Goal: Information Seeking & Learning: Learn about a topic

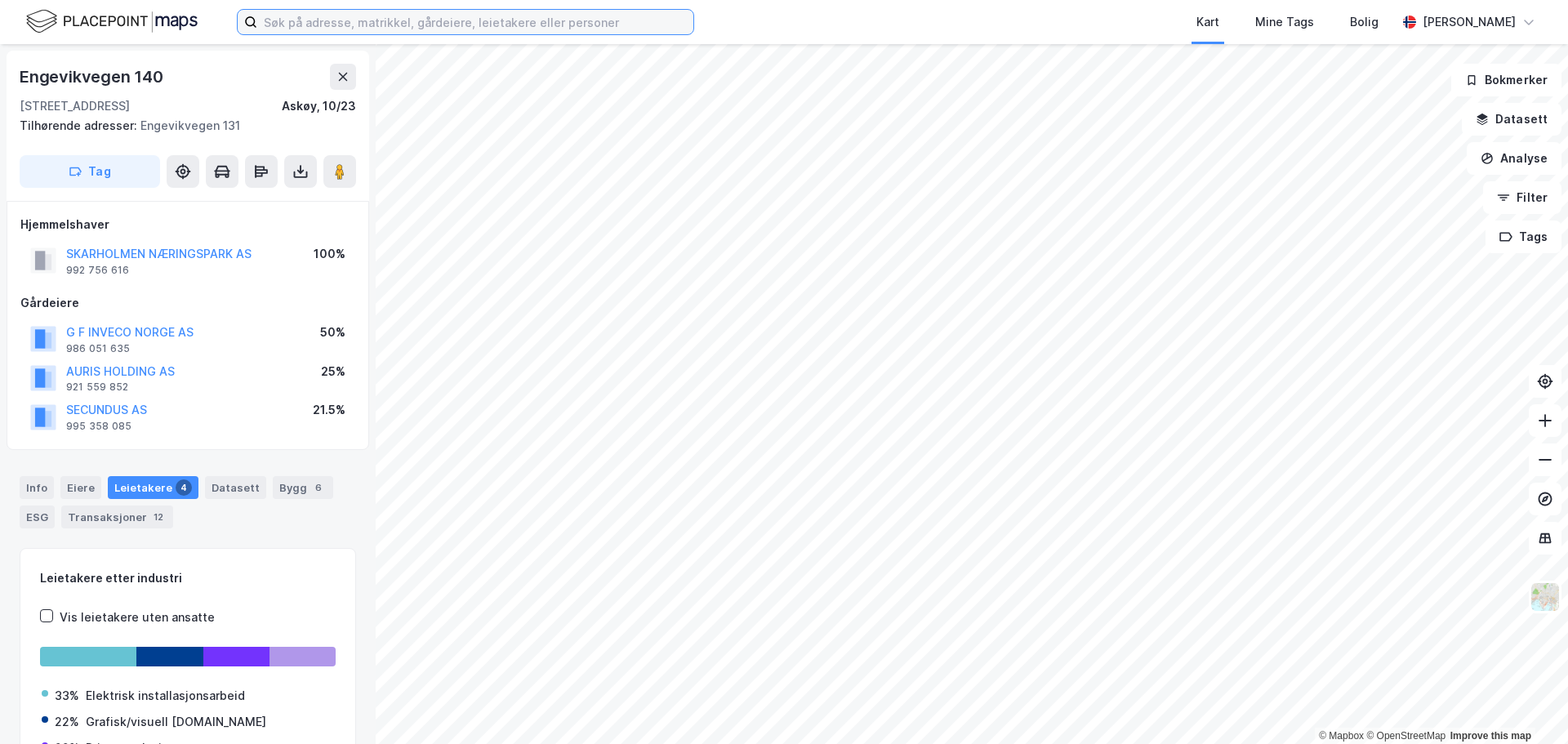
click at [309, 14] on input at bounding box center [475, 22] width 436 height 25
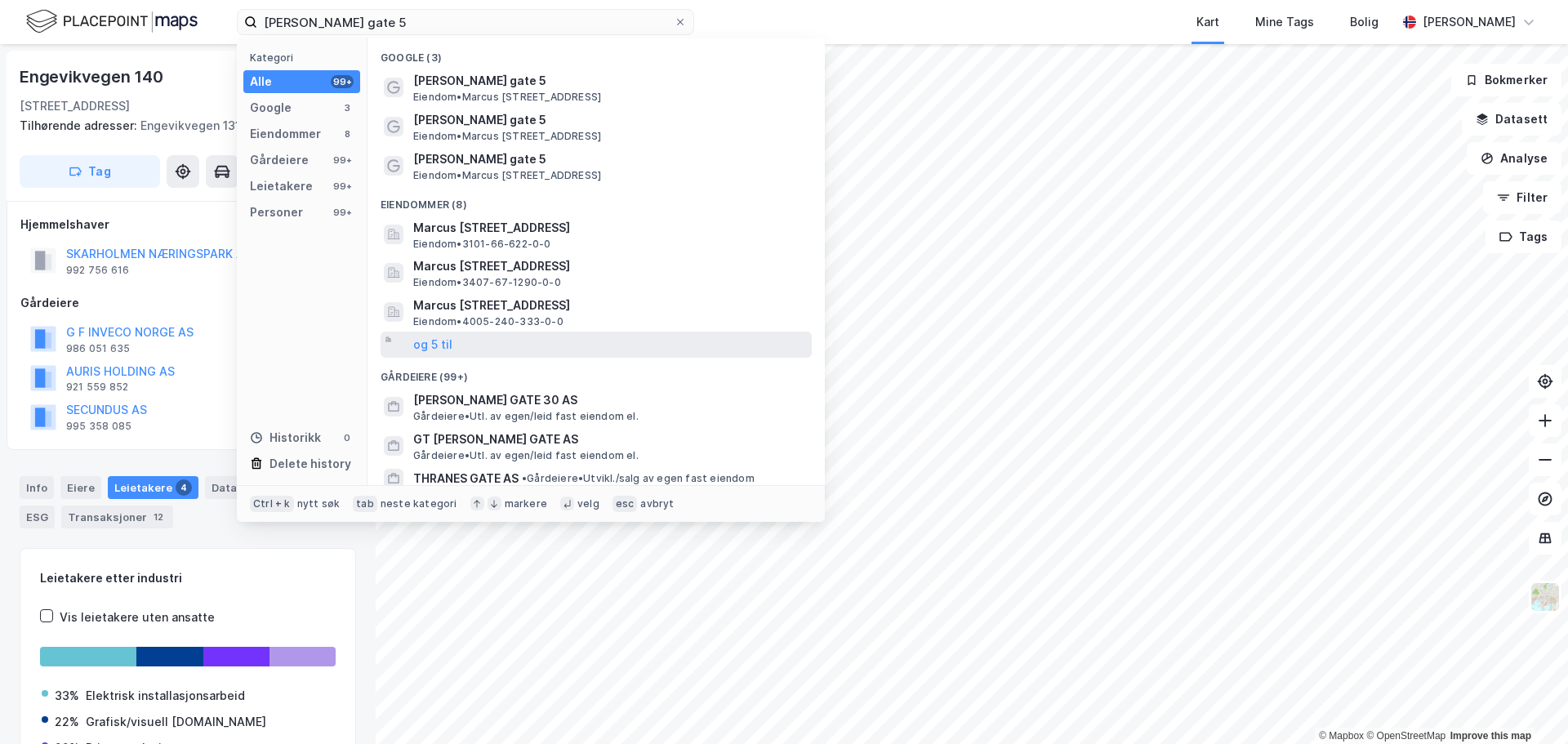
click at [474, 351] on div "og 5 til" at bounding box center [595, 345] width 431 height 27
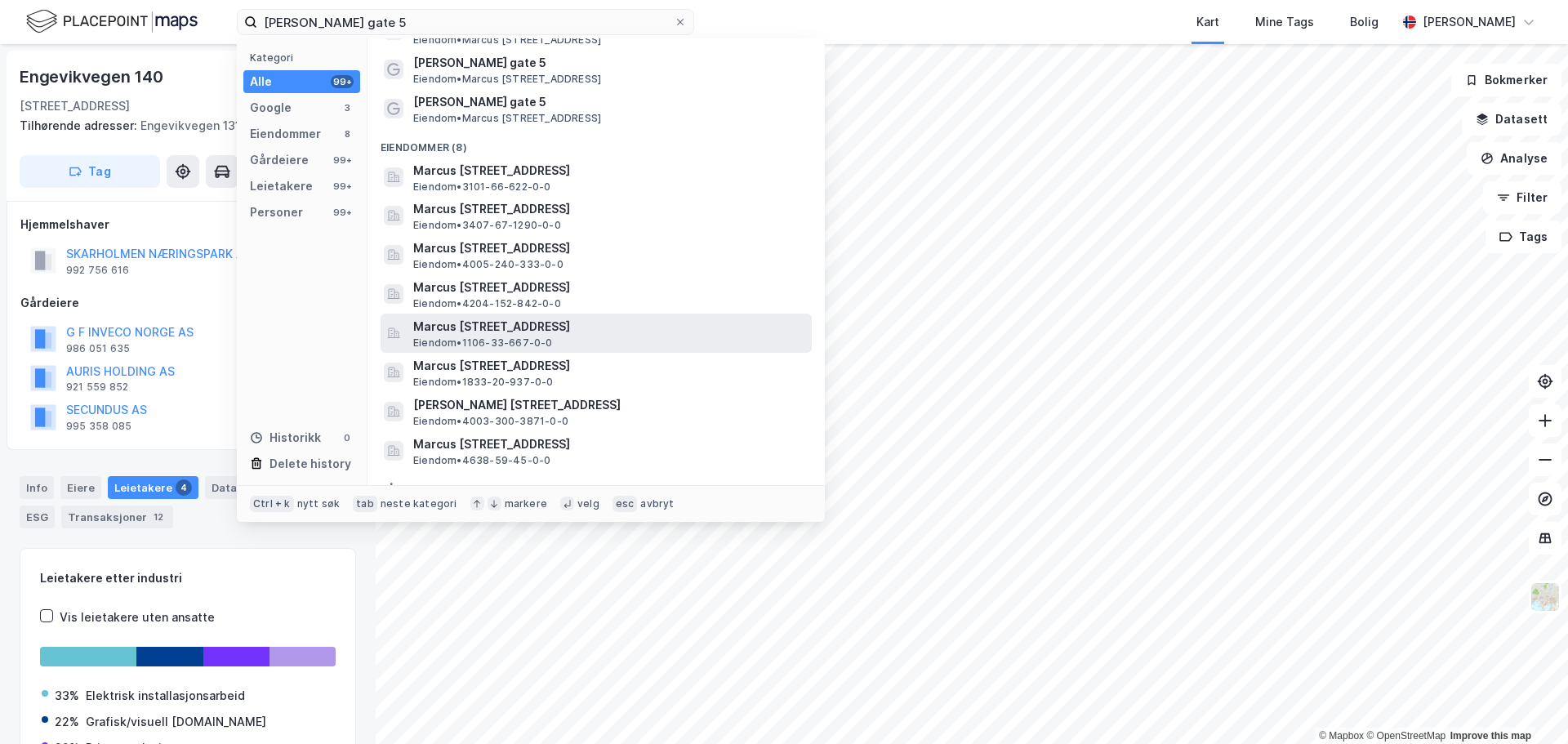
scroll to position [82, 0]
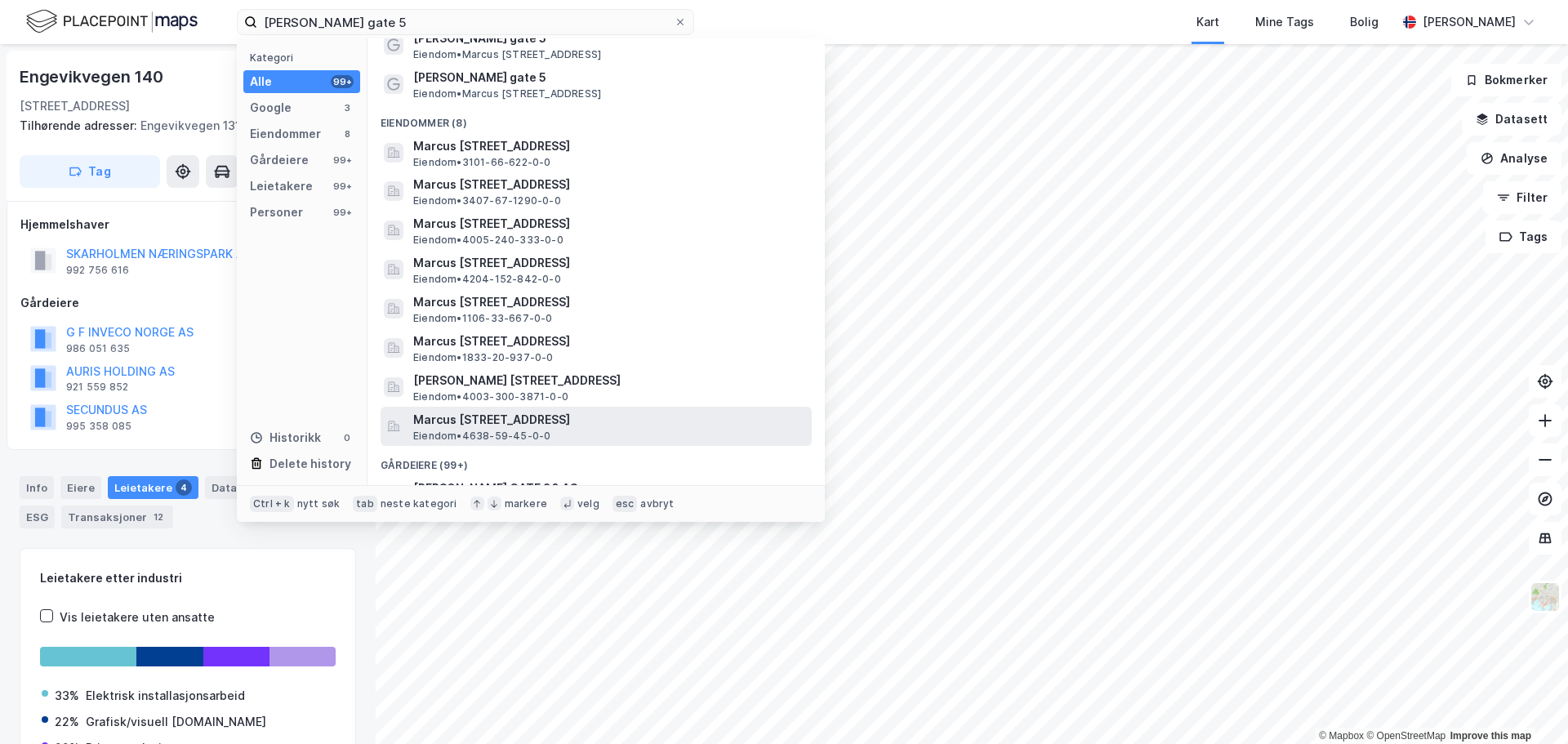
click at [585, 418] on span "Marcus [STREET_ADDRESS]" at bounding box center [609, 419] width 392 height 19
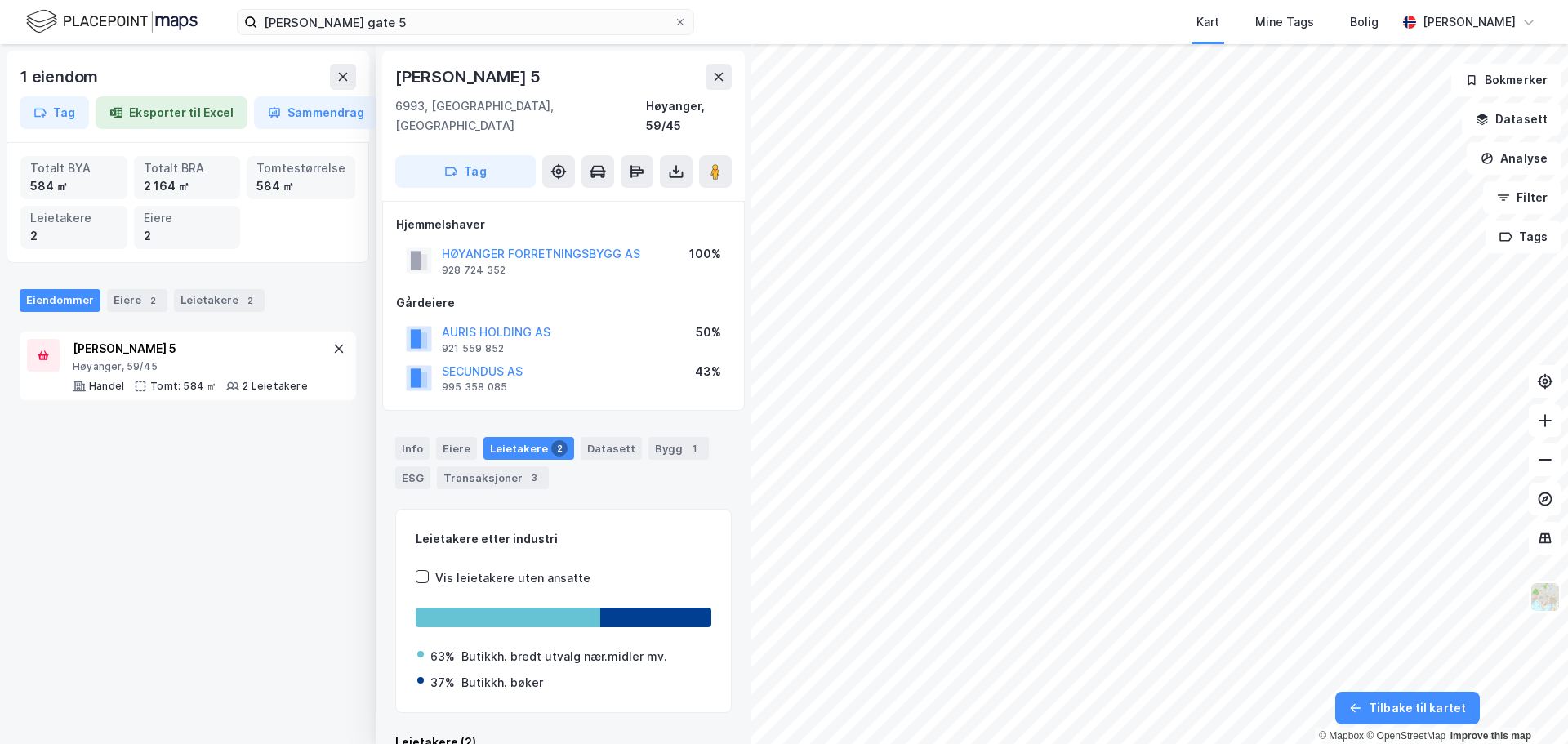
scroll to position [1, 0]
click at [343, 71] on icon at bounding box center [343, 77] width 13 height 13
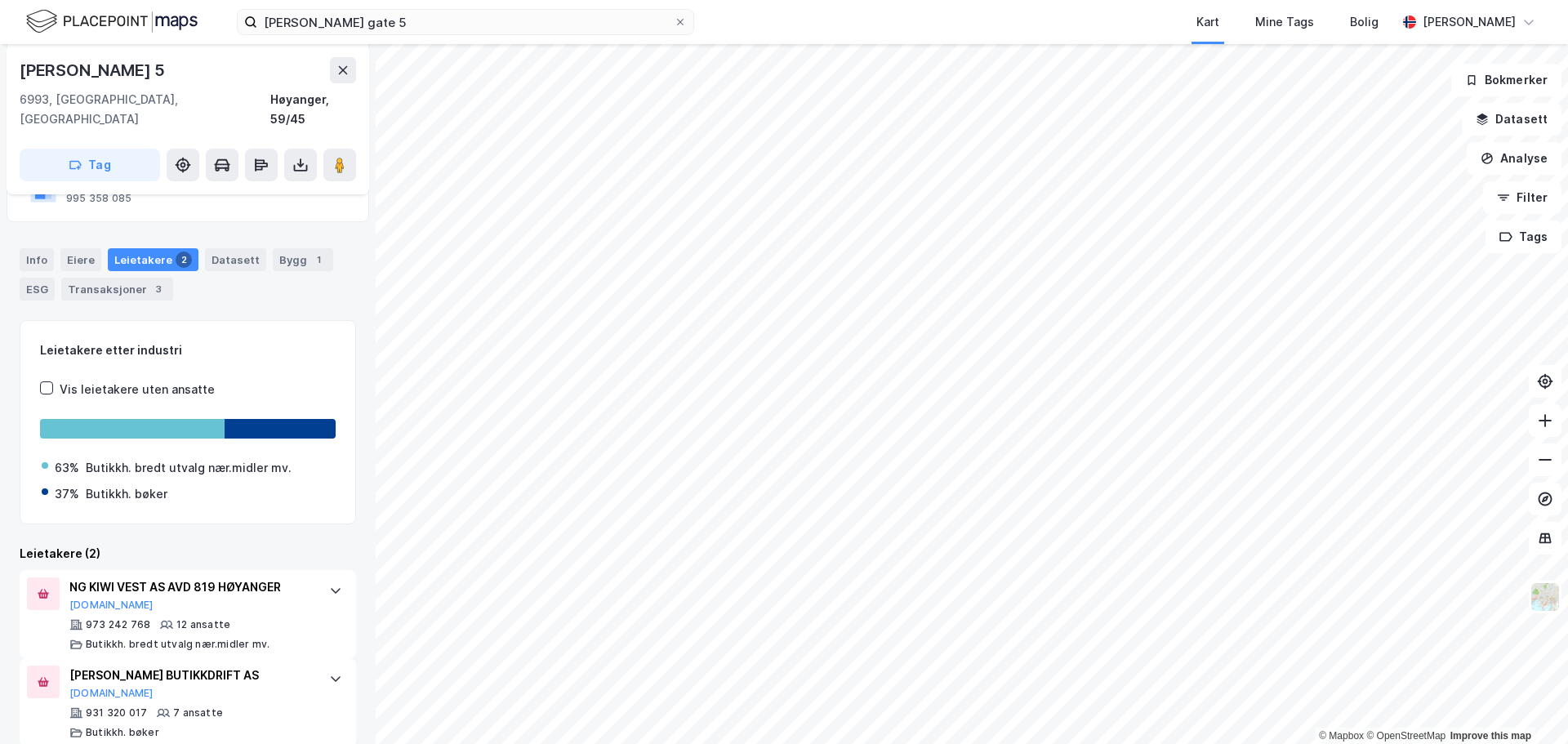
scroll to position [191, 0]
click at [273, 246] on div "Bygg 1" at bounding box center [303, 257] width 60 height 23
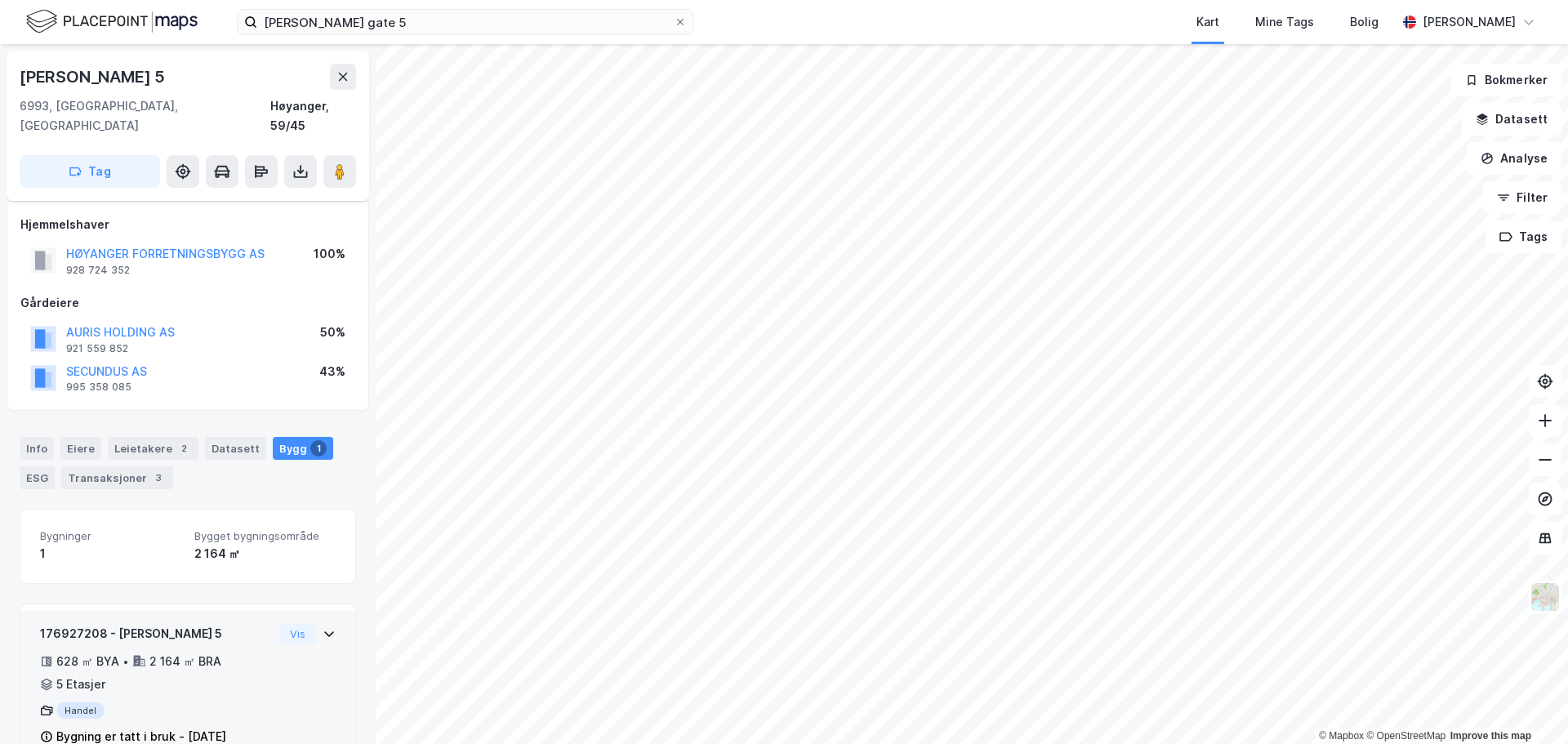
scroll to position [23, 0]
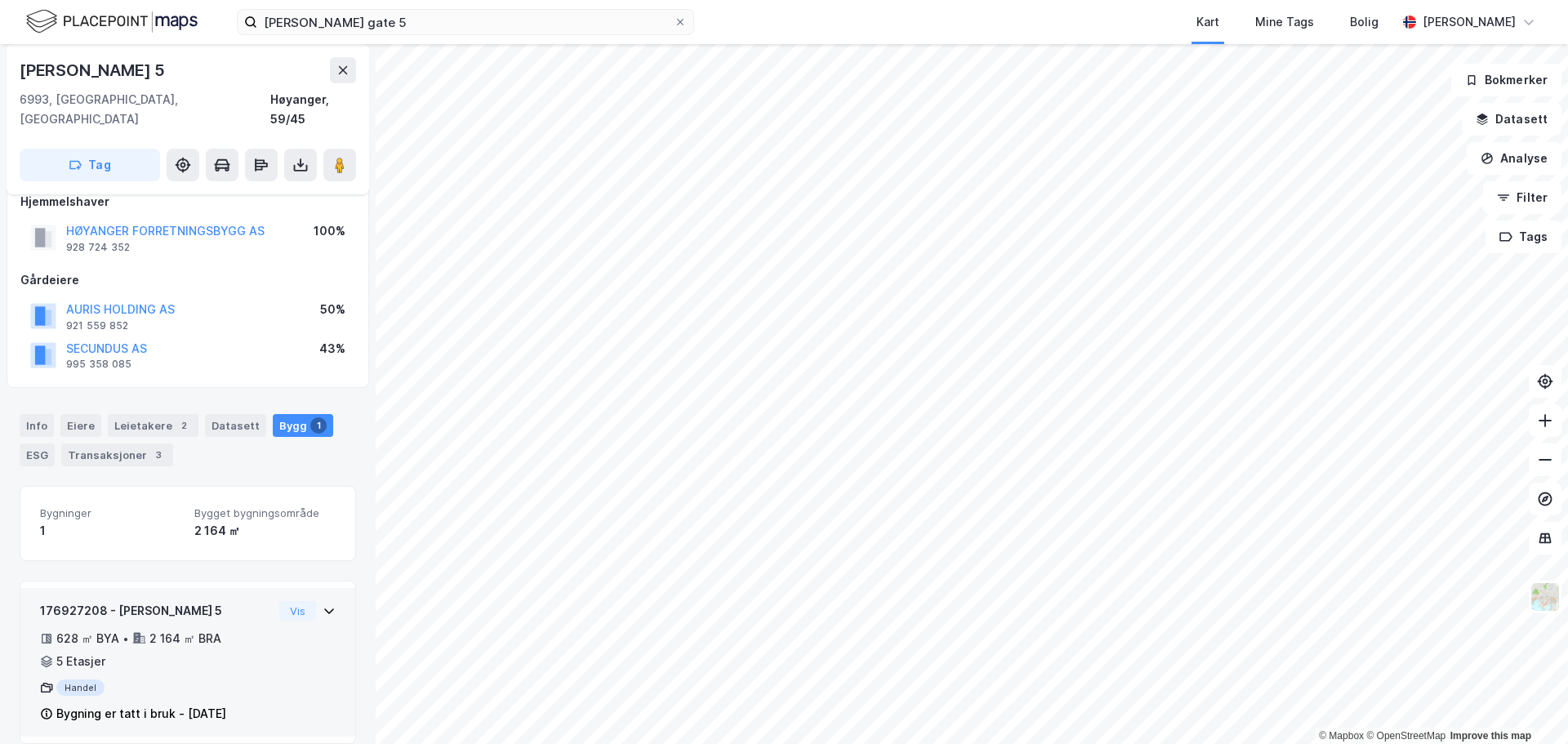
click at [331, 614] on div "176927208 - [PERSON_NAME] 5 628 ㎡ BYA • 2 164 ㎡ BRA • 5 Etasjer Handel Bygning …" at bounding box center [187, 662] width 334 height 148
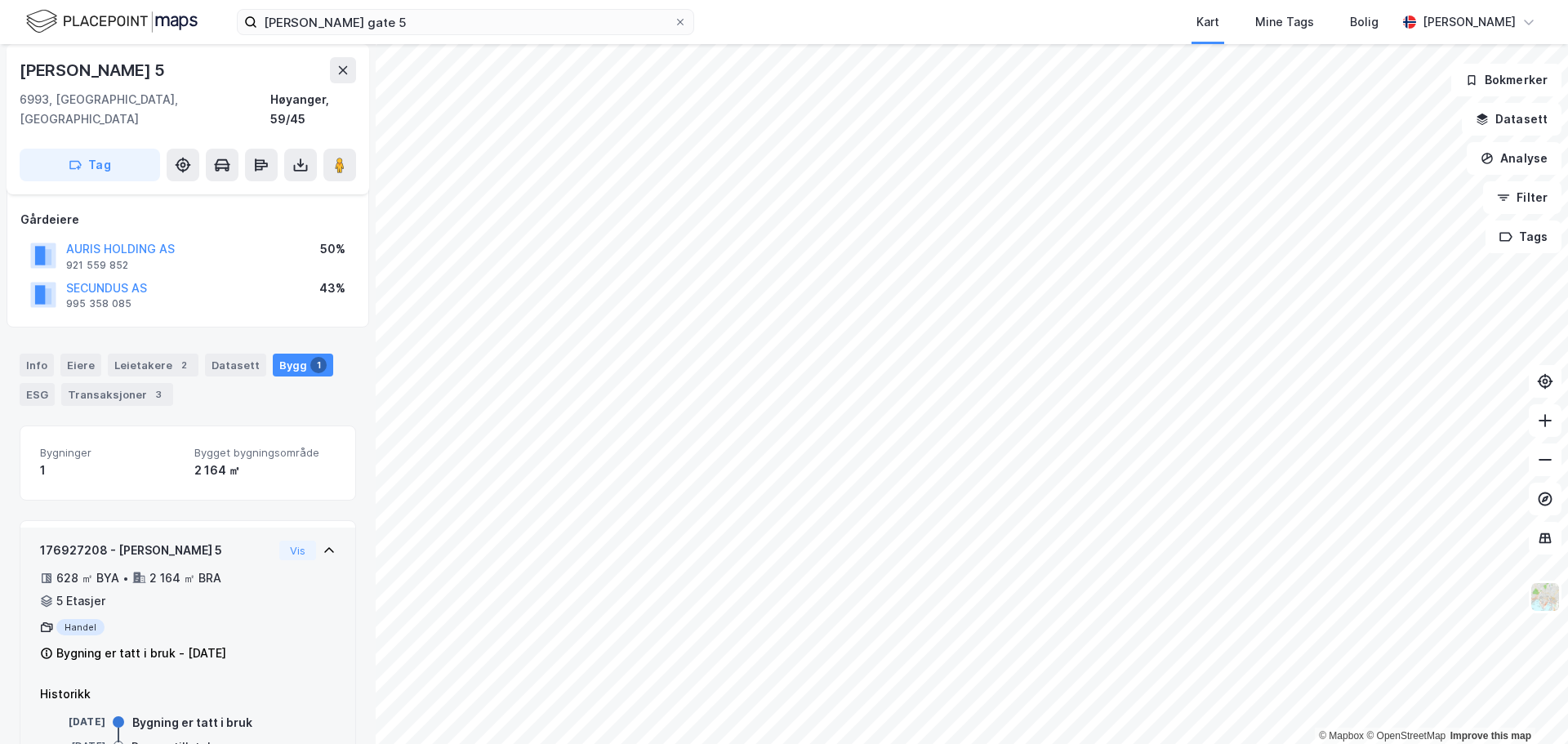
scroll to position [148, 0]
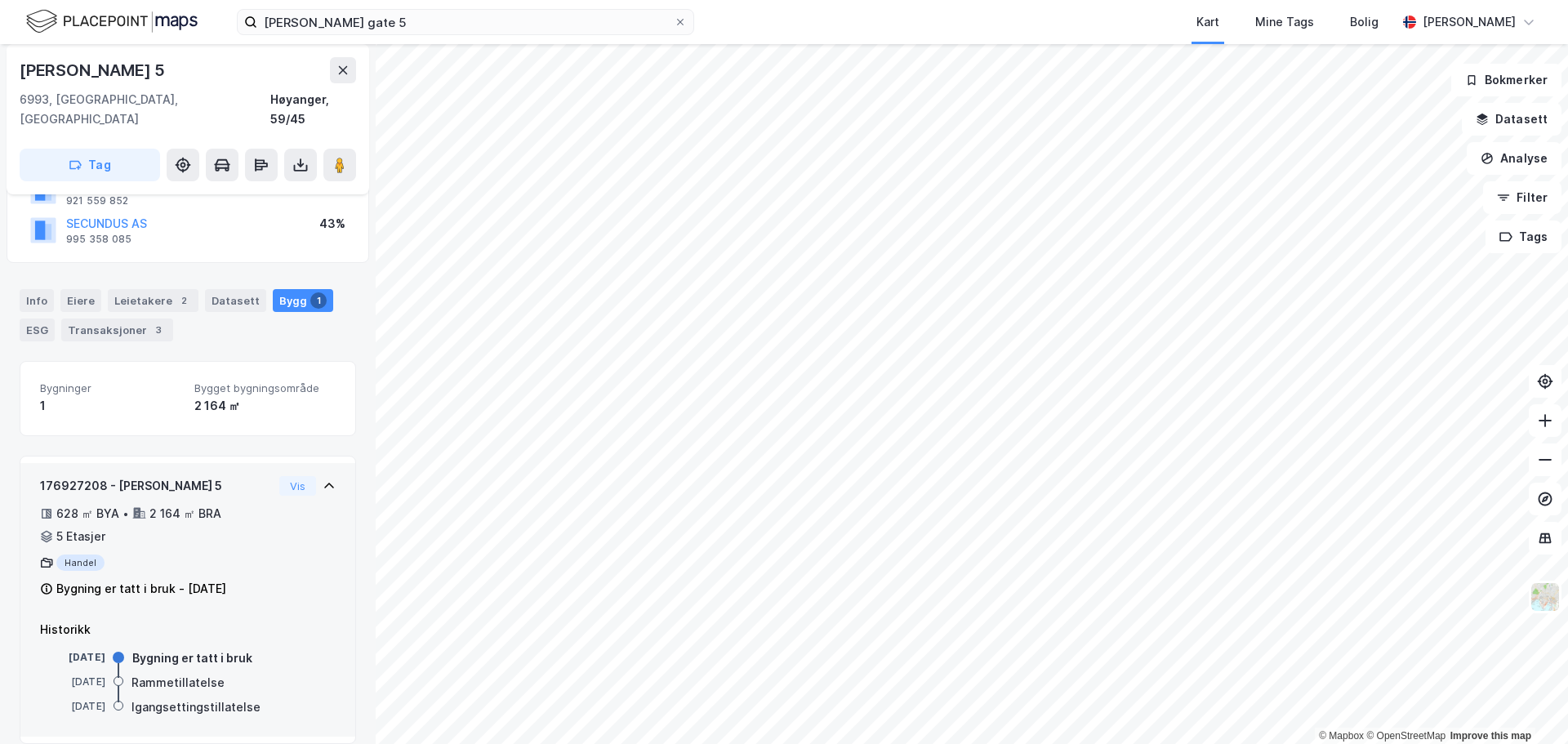
click at [322, 479] on icon at bounding box center [329, 486] width 13 height 13
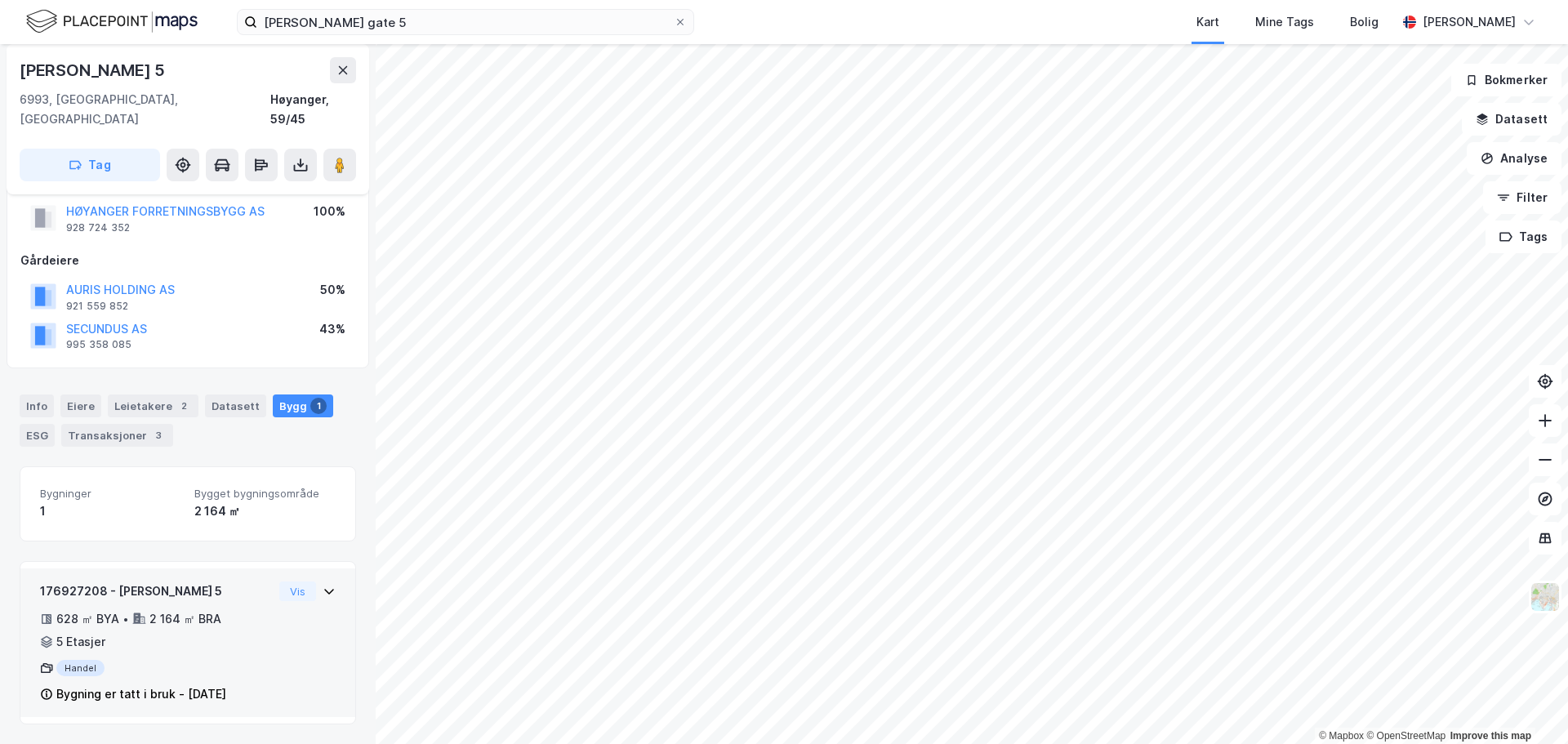
scroll to position [23, 0]
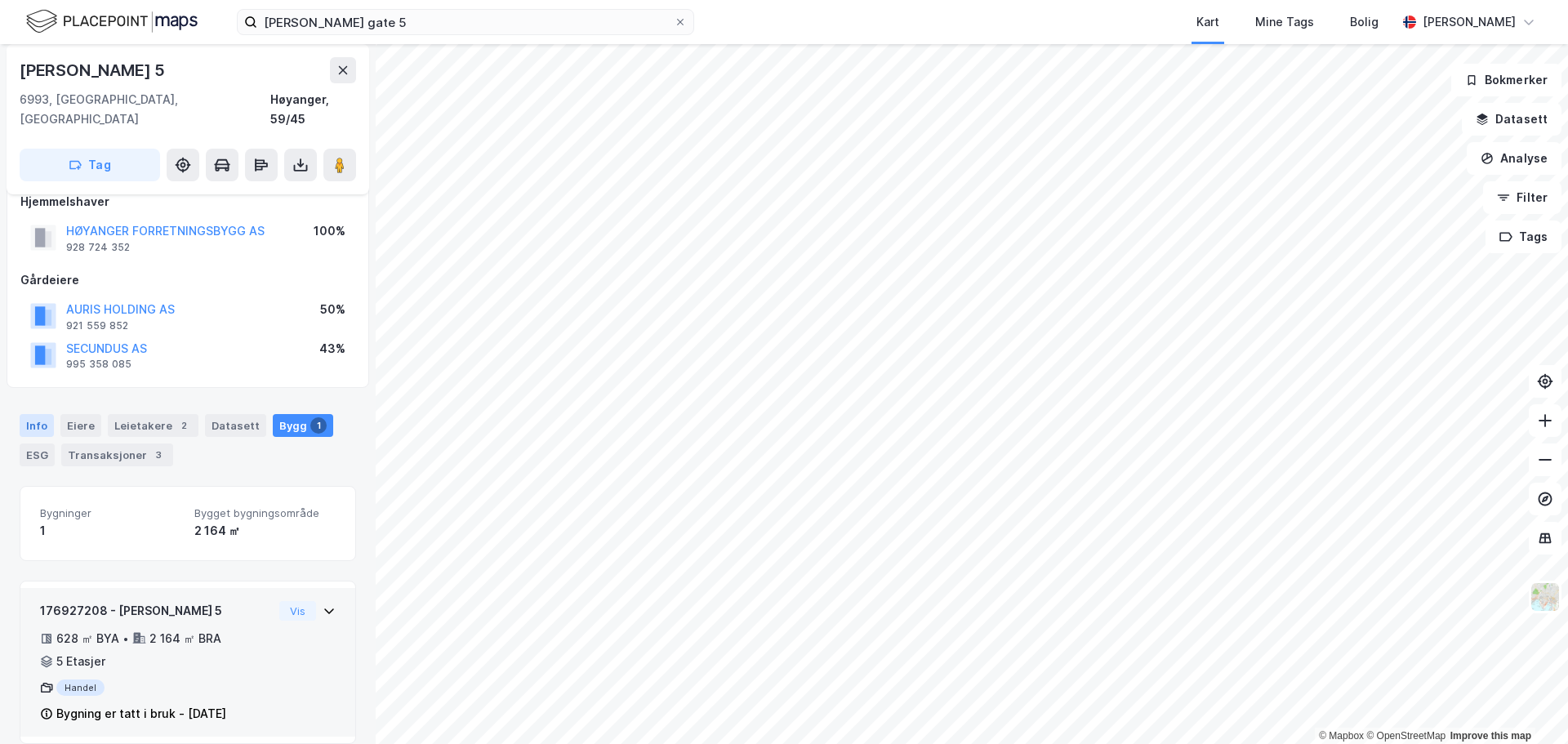
click at [41, 414] on div "Info" at bounding box center [36, 425] width 34 height 23
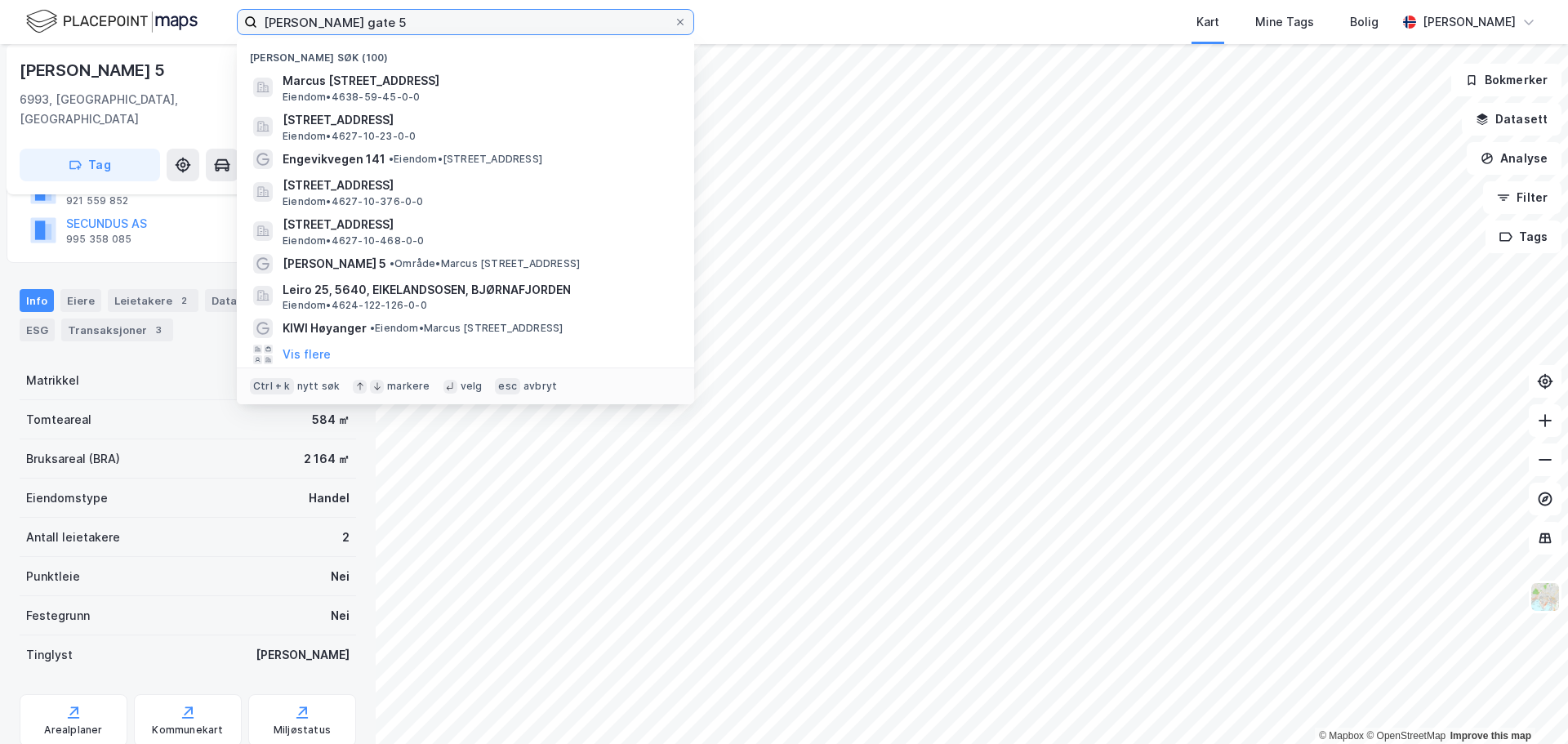
drag, startPoint x: 375, startPoint y: 21, endPoint x: 16, endPoint y: 11, distance: 359.1
click at [16, 11] on div "[PERSON_NAME] gate 5 Nylige søk (100) Marcus [STREET_ADDRESS] • 4638-59-45-0-0 …" at bounding box center [784, 22] width 1568 height 44
paste input "Engevikvegen 13"
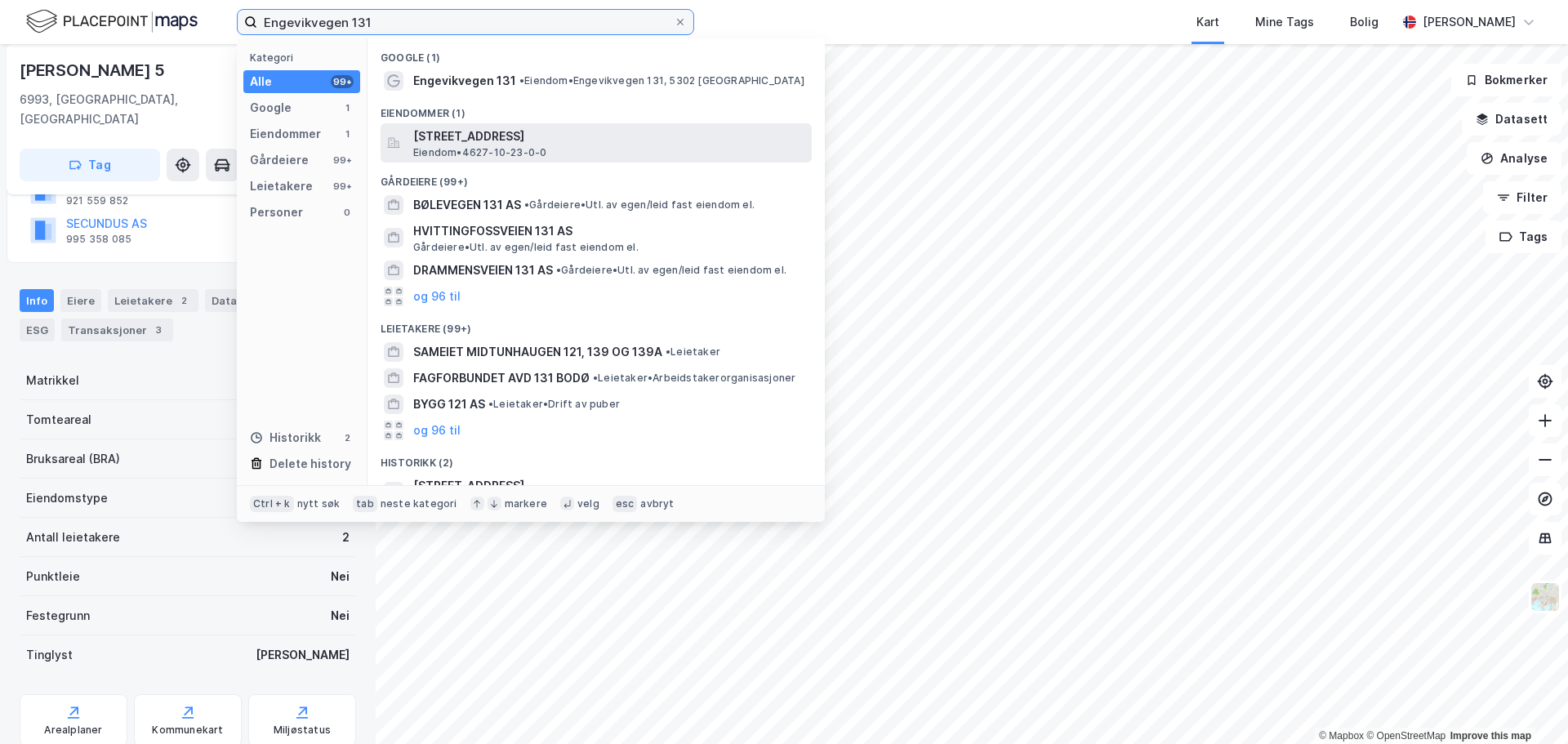
type input "Engevikvegen 131"
click at [540, 148] on span "Eiendom • 4627-10-23-0-0" at bounding box center [479, 153] width 133 height 13
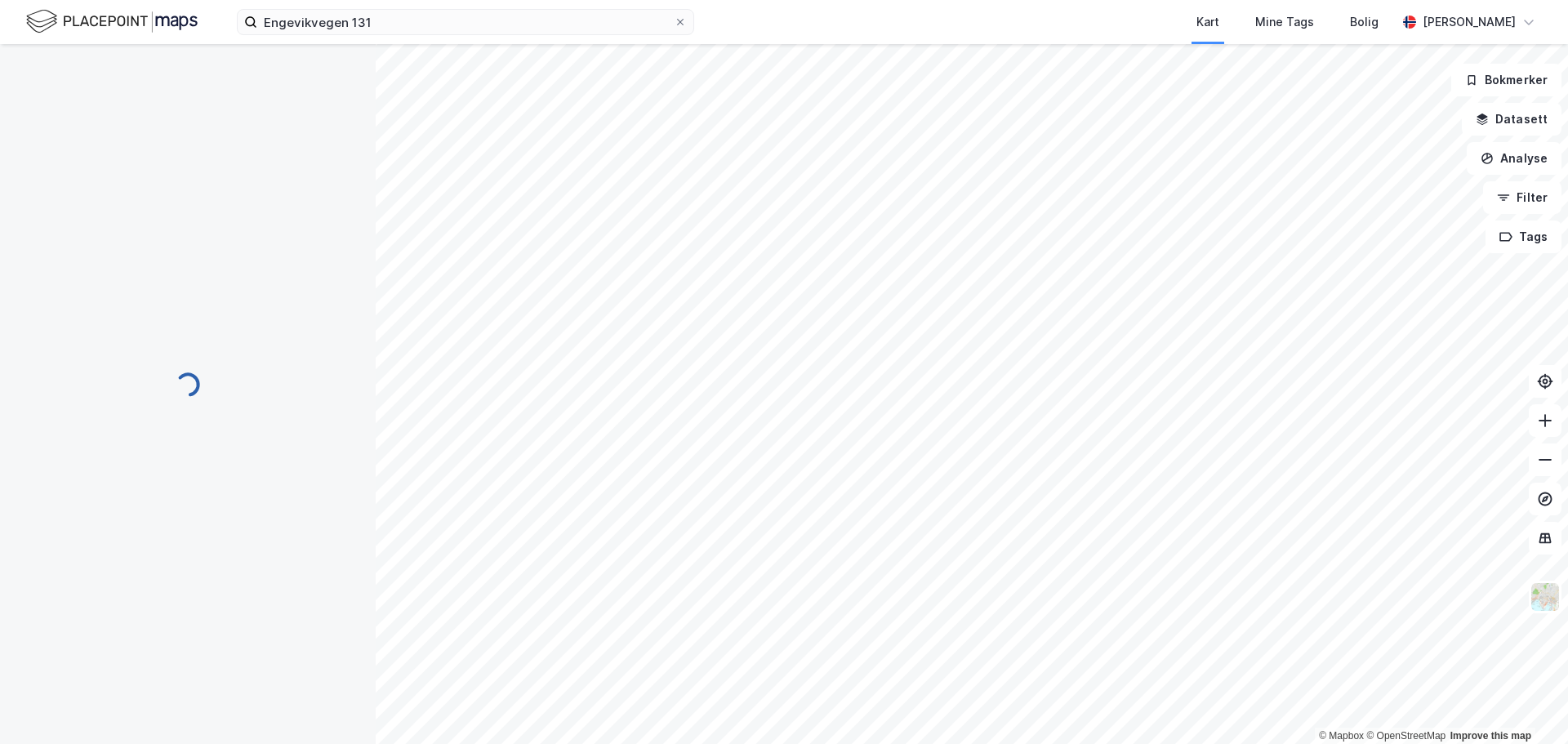
scroll to position [148, 0]
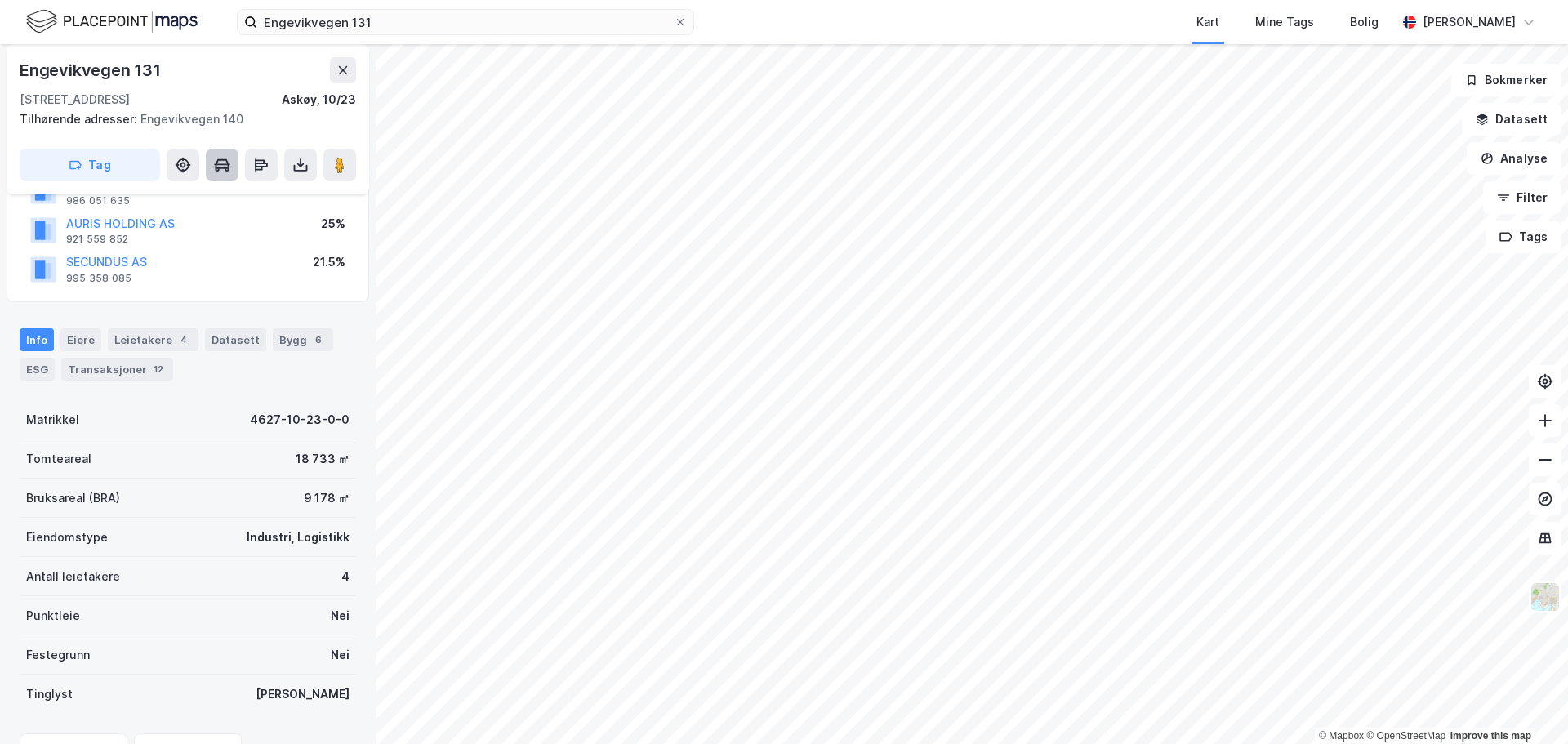
click at [223, 162] on icon at bounding box center [223, 165] width 16 height 16
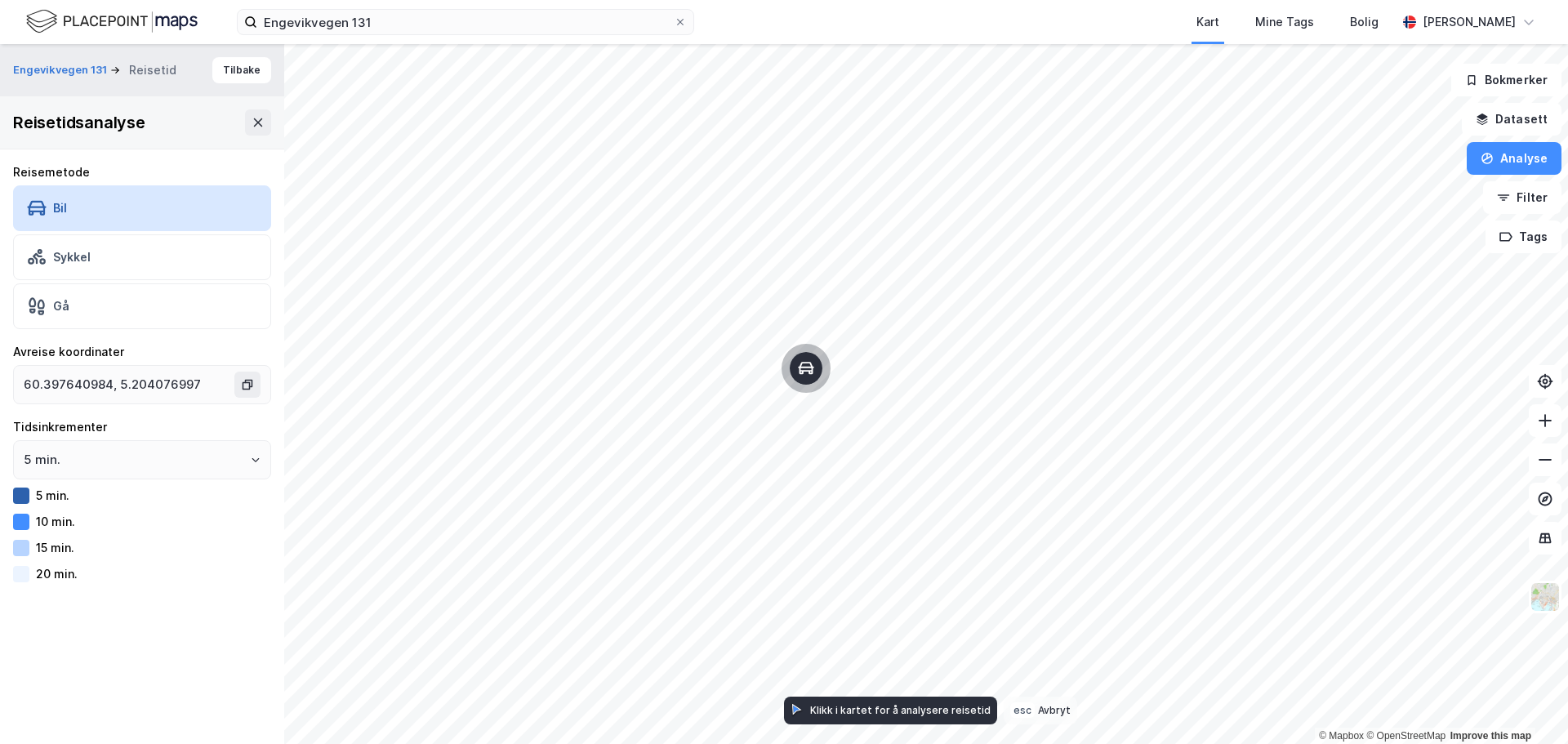
click at [27, 552] on div at bounding box center [21, 548] width 16 height 16
click at [174, 483] on div "5 min. 5 min. 10 min. 15 min. 20 min." at bounding box center [142, 511] width 258 height 144
click at [182, 463] on input "5 min." at bounding box center [142, 459] width 256 height 38
click at [144, 545] on li "15 min." at bounding box center [136, 554] width 245 height 30
type input "15 min."
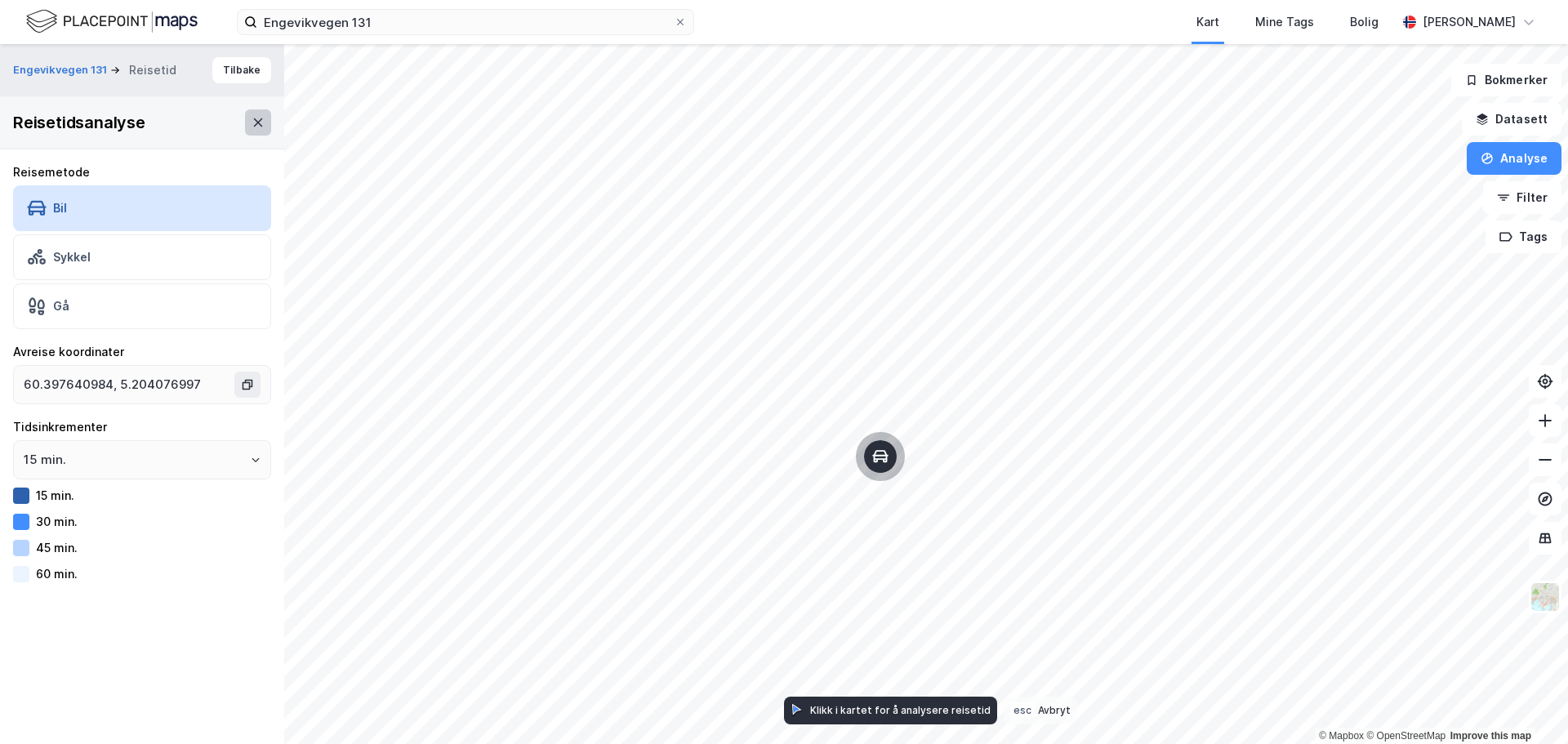
click at [245, 123] on button at bounding box center [257, 122] width 27 height 27
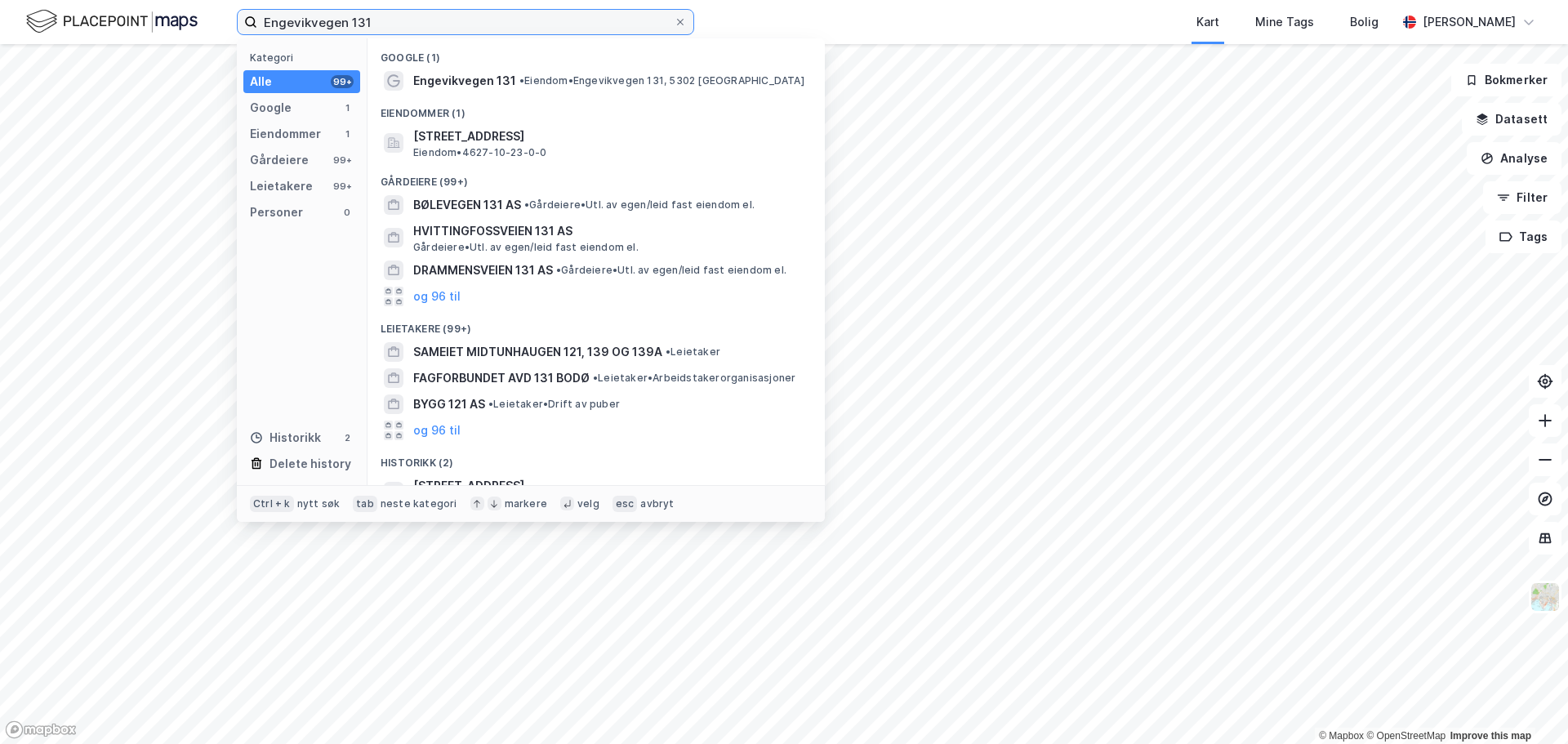
click at [414, 25] on input "Engevikvegen 131" at bounding box center [465, 22] width 417 height 25
drag, startPoint x: 399, startPoint y: 25, endPoint x: 197, endPoint y: 27, distance: 202.0
click at [197, 27] on div "Engevikvegen 131 Kategori Alle 99+ Google 1 Eiendommer 1 Gårdeiere 99+ Leietake…" at bounding box center [784, 22] width 1568 height 44
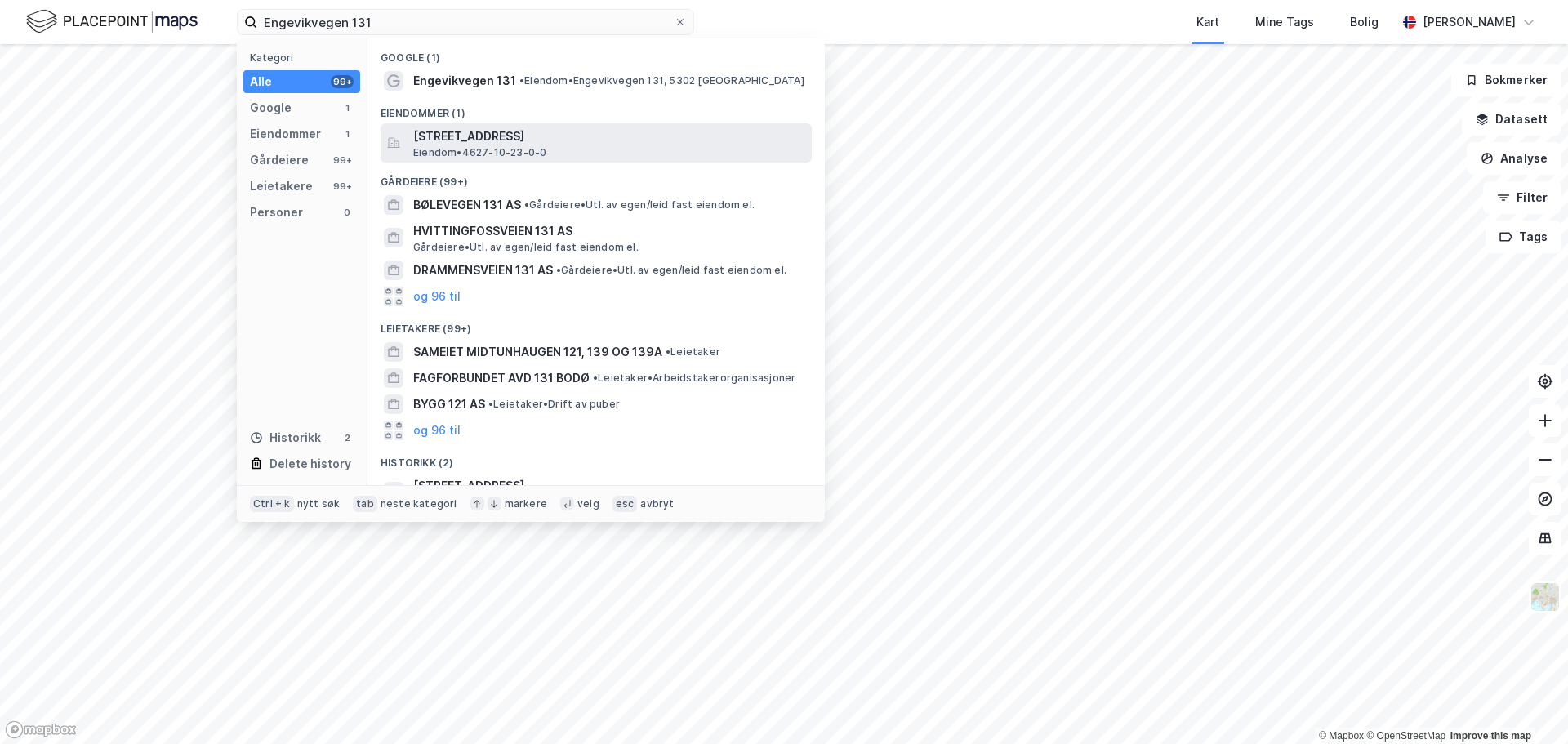
click at [463, 140] on span "[STREET_ADDRESS]" at bounding box center [609, 136] width 392 height 19
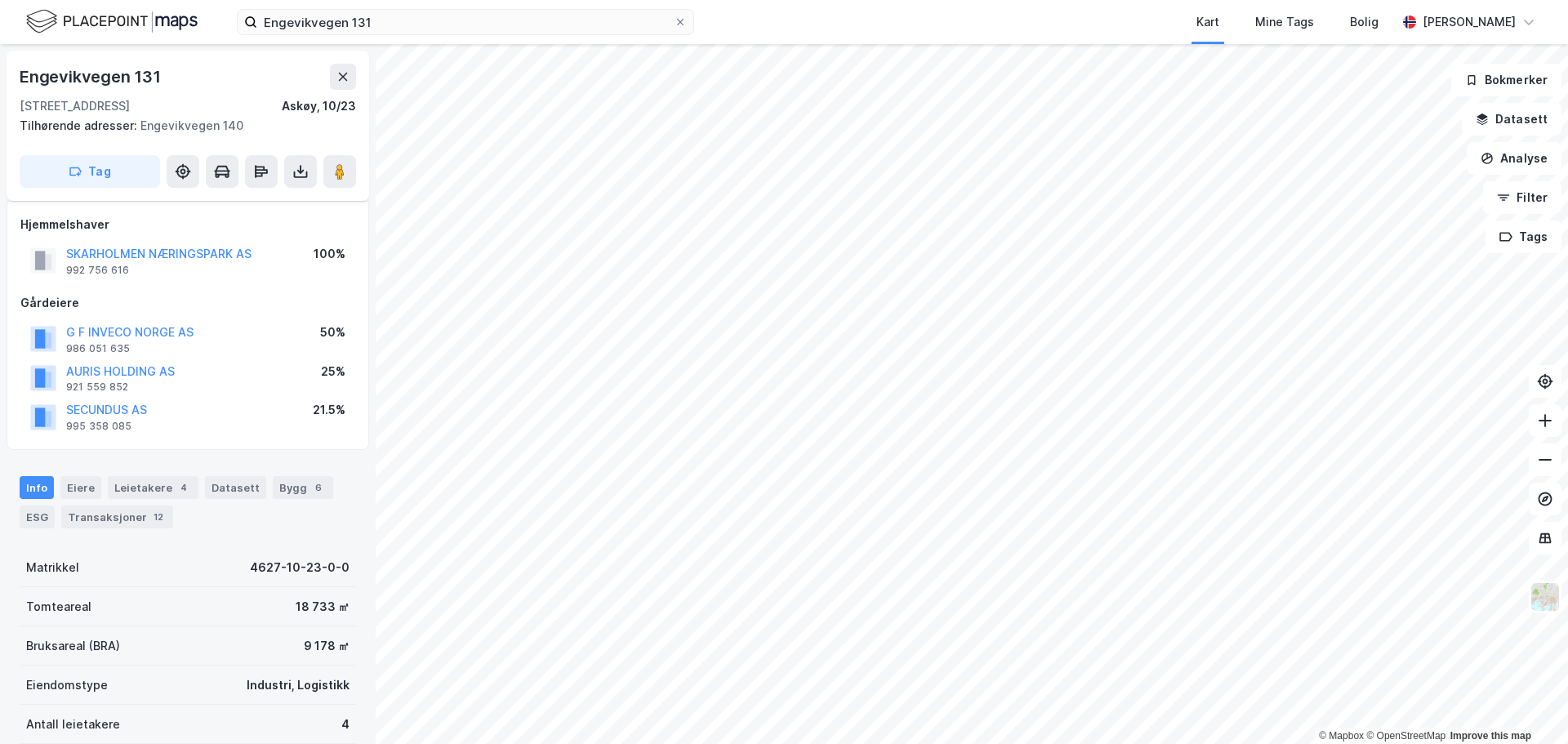
scroll to position [148, 0]
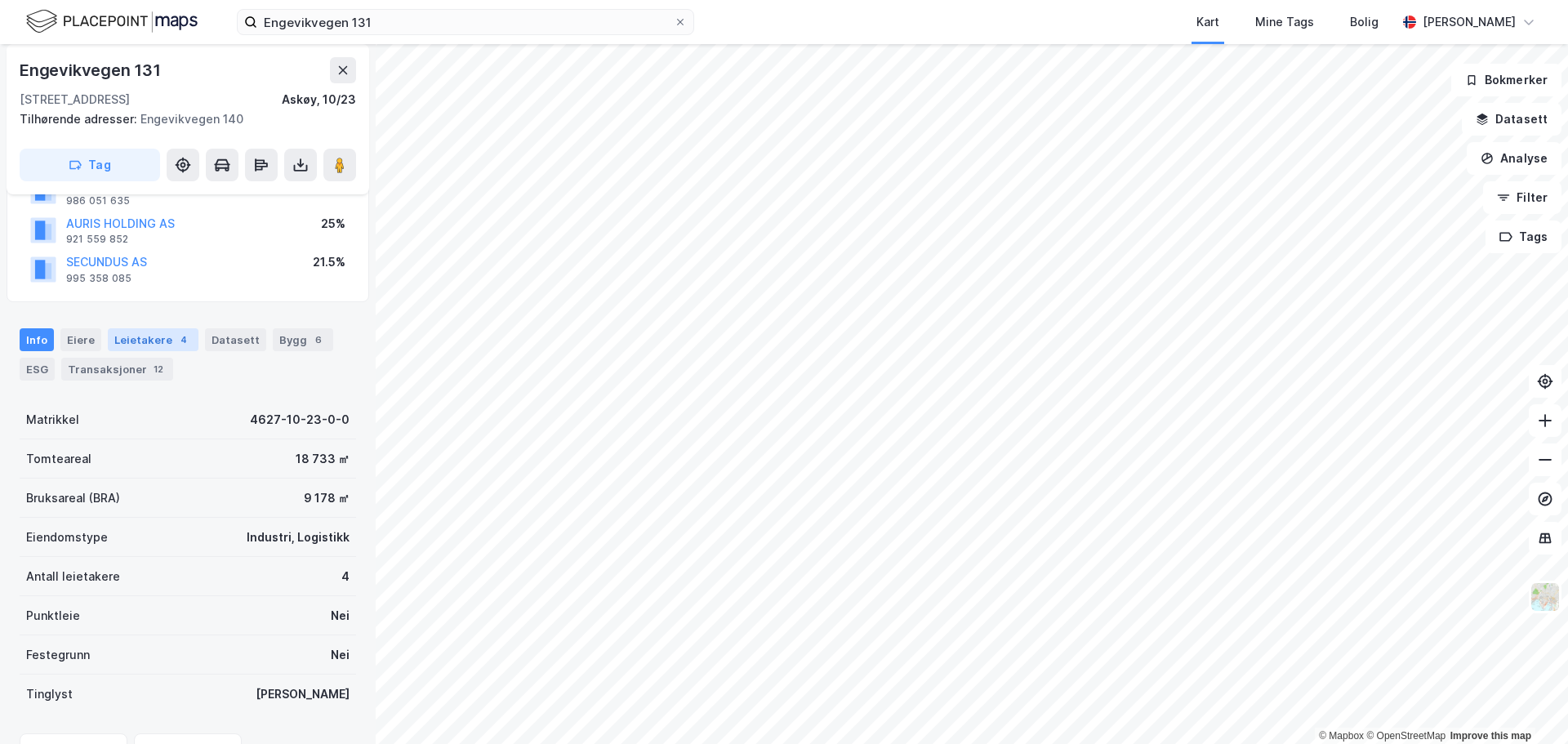
click at [180, 343] on div "4" at bounding box center [184, 340] width 16 height 16
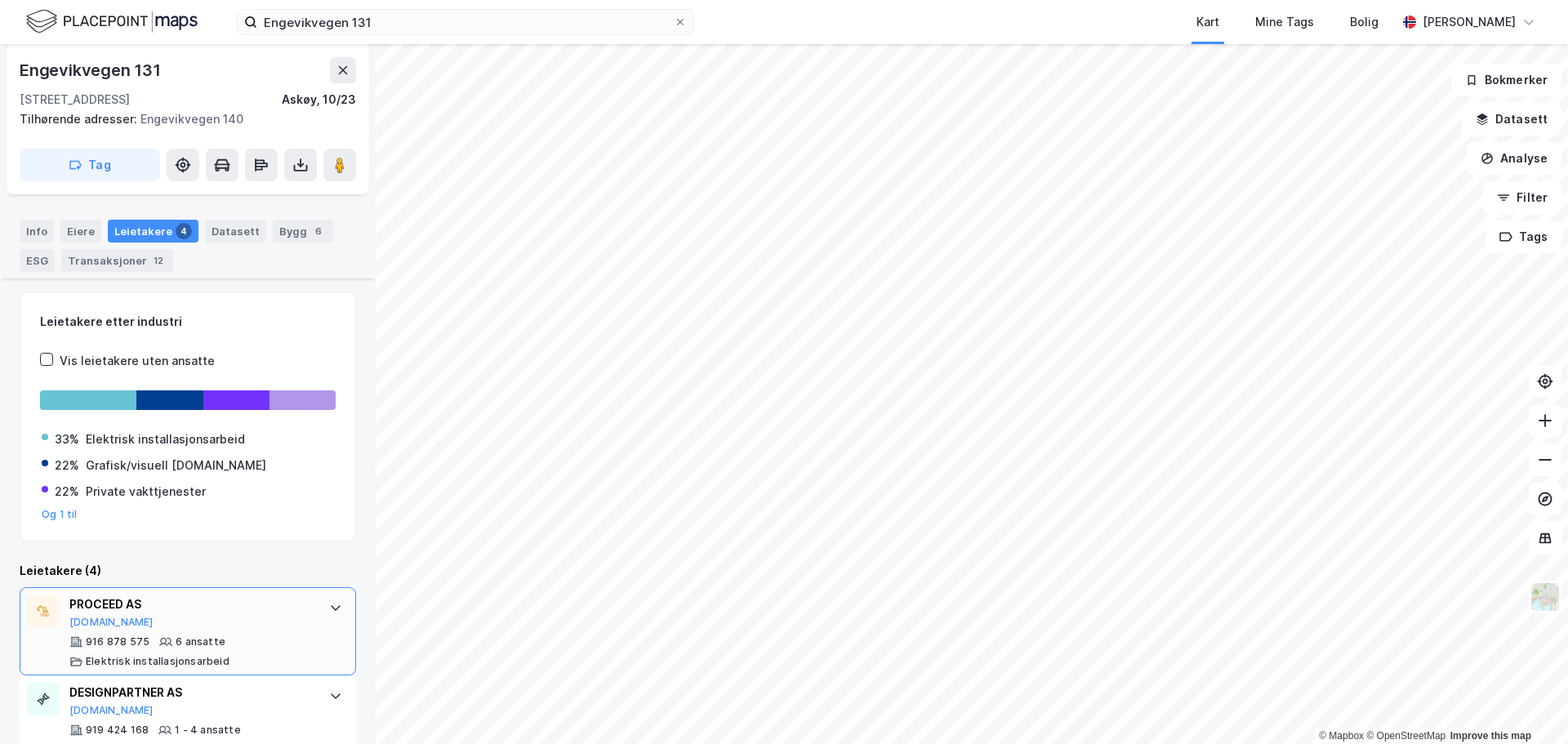
scroll to position [246, 0]
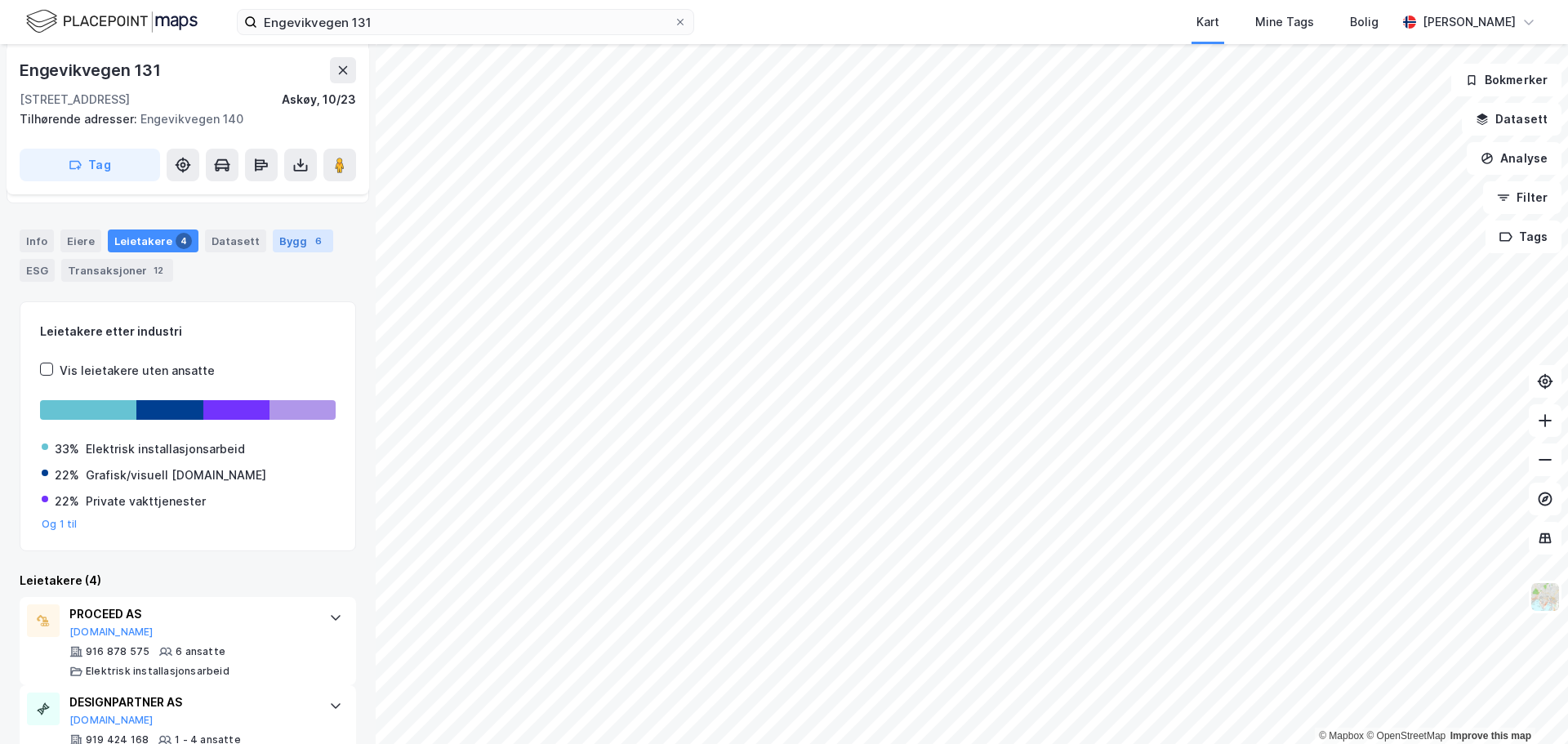
click at [285, 249] on div "Bygg 6" at bounding box center [303, 240] width 60 height 23
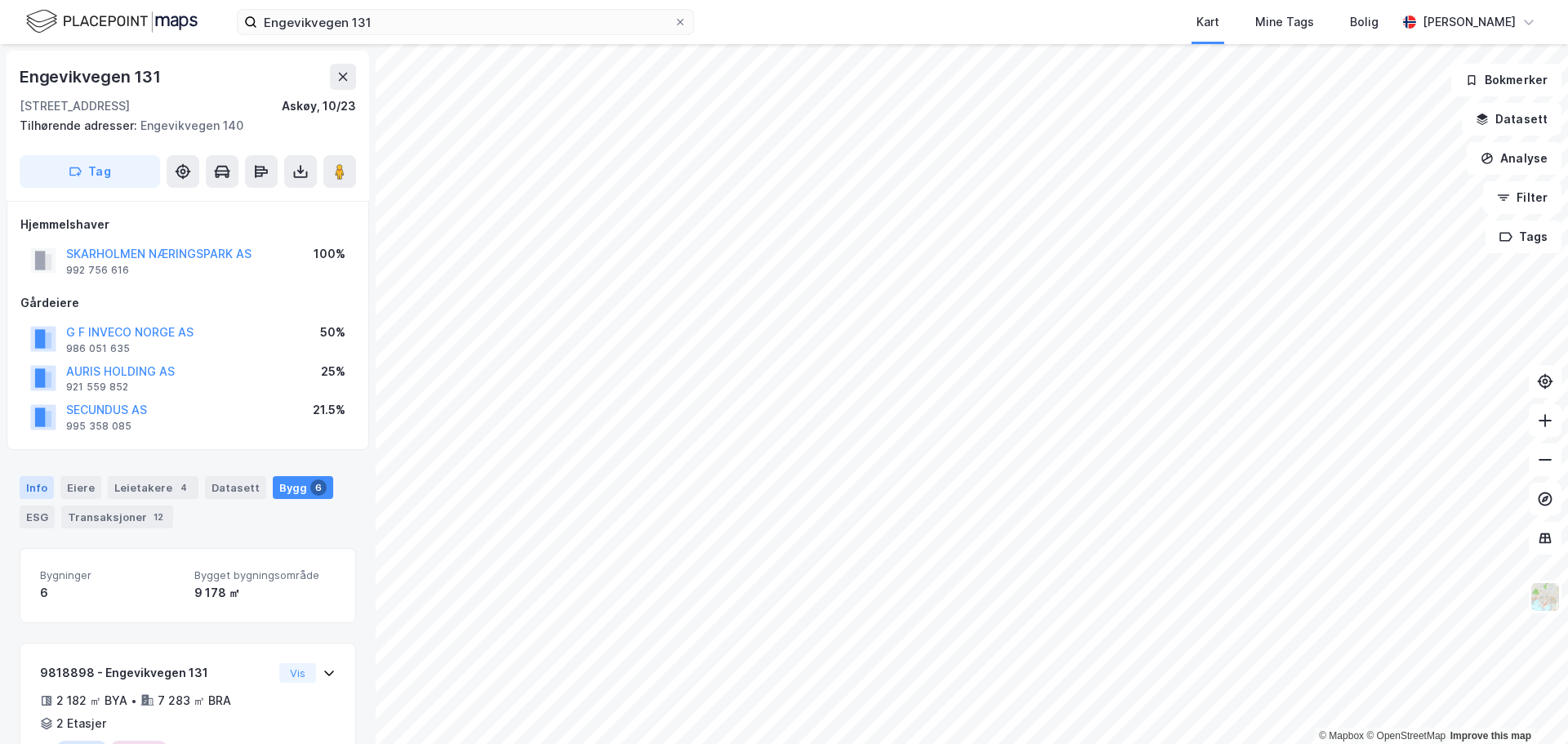
click at [41, 486] on div "Info" at bounding box center [36, 487] width 34 height 23
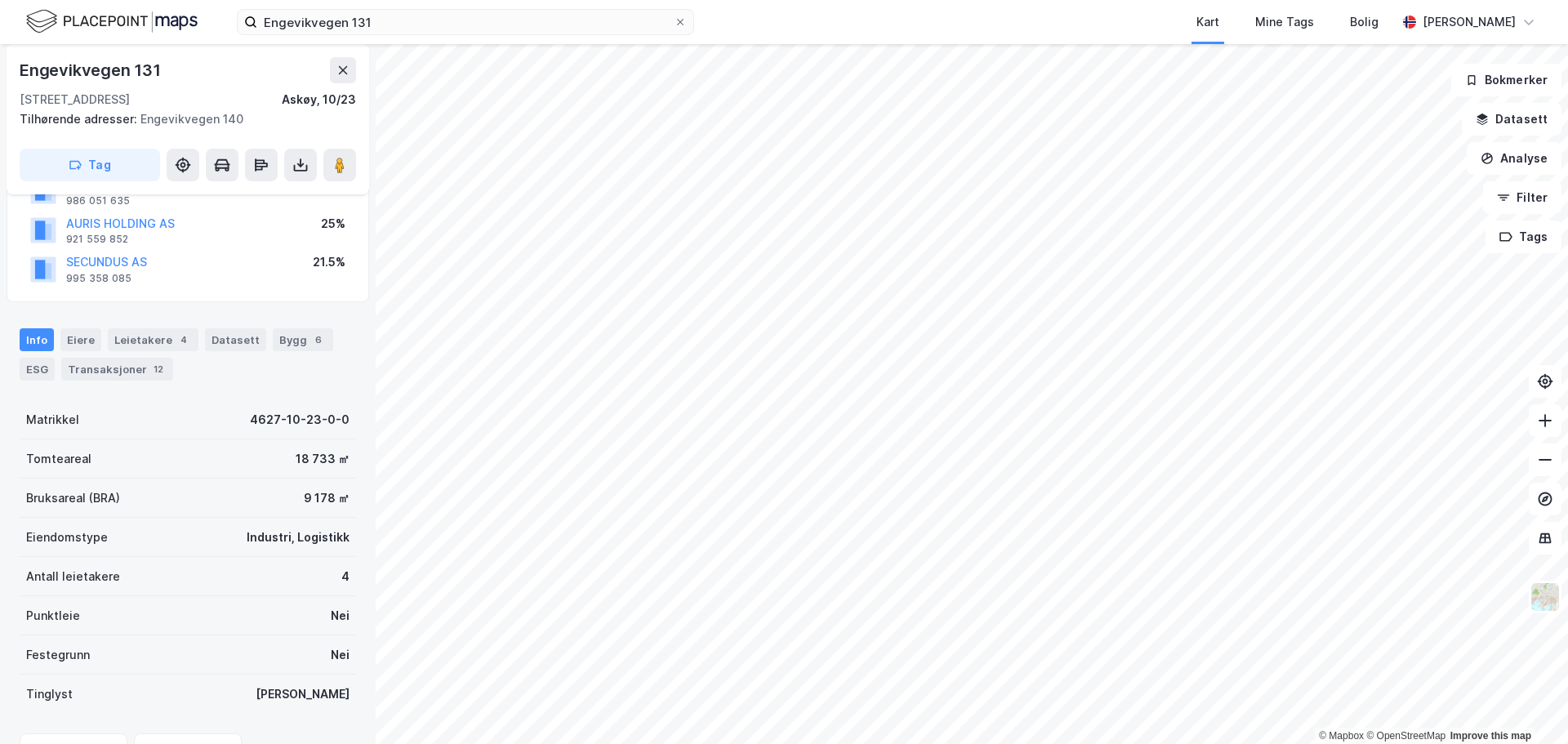
scroll to position [243, 0]
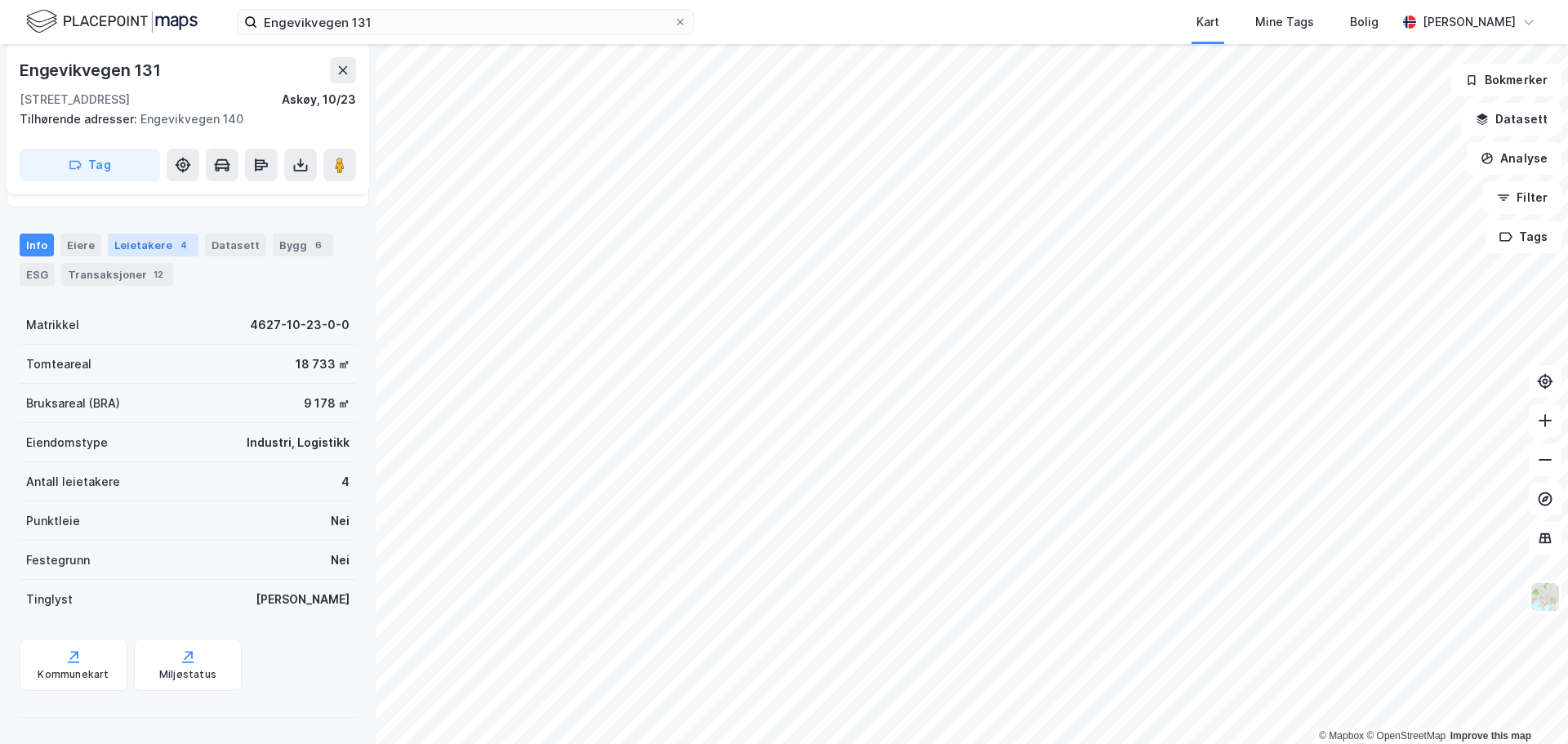
click at [141, 251] on div "Leietakere 4" at bounding box center [153, 245] width 91 height 23
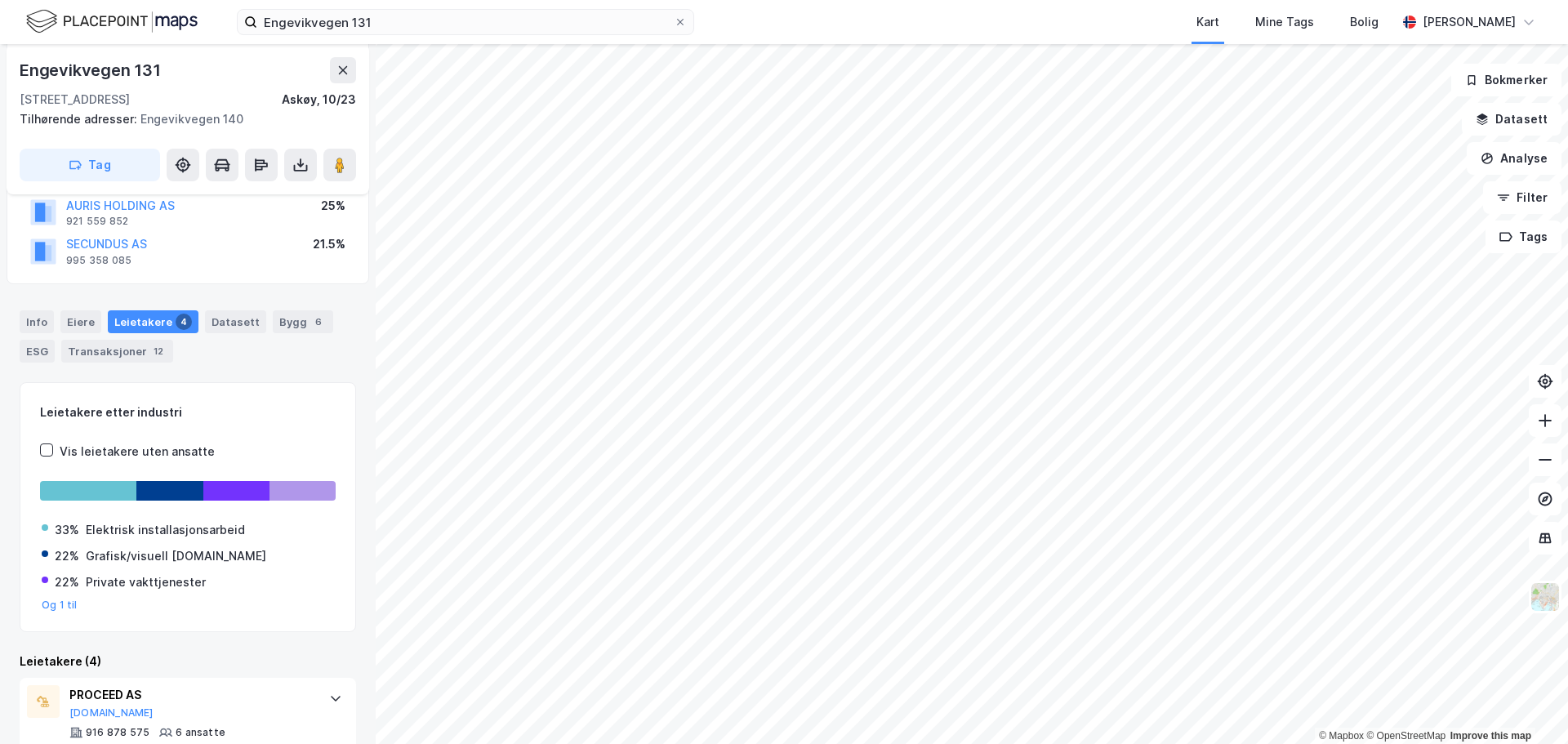
scroll to position [165, 0]
click at [354, 27] on input "Engevikvegen 131" at bounding box center [465, 22] width 417 height 25
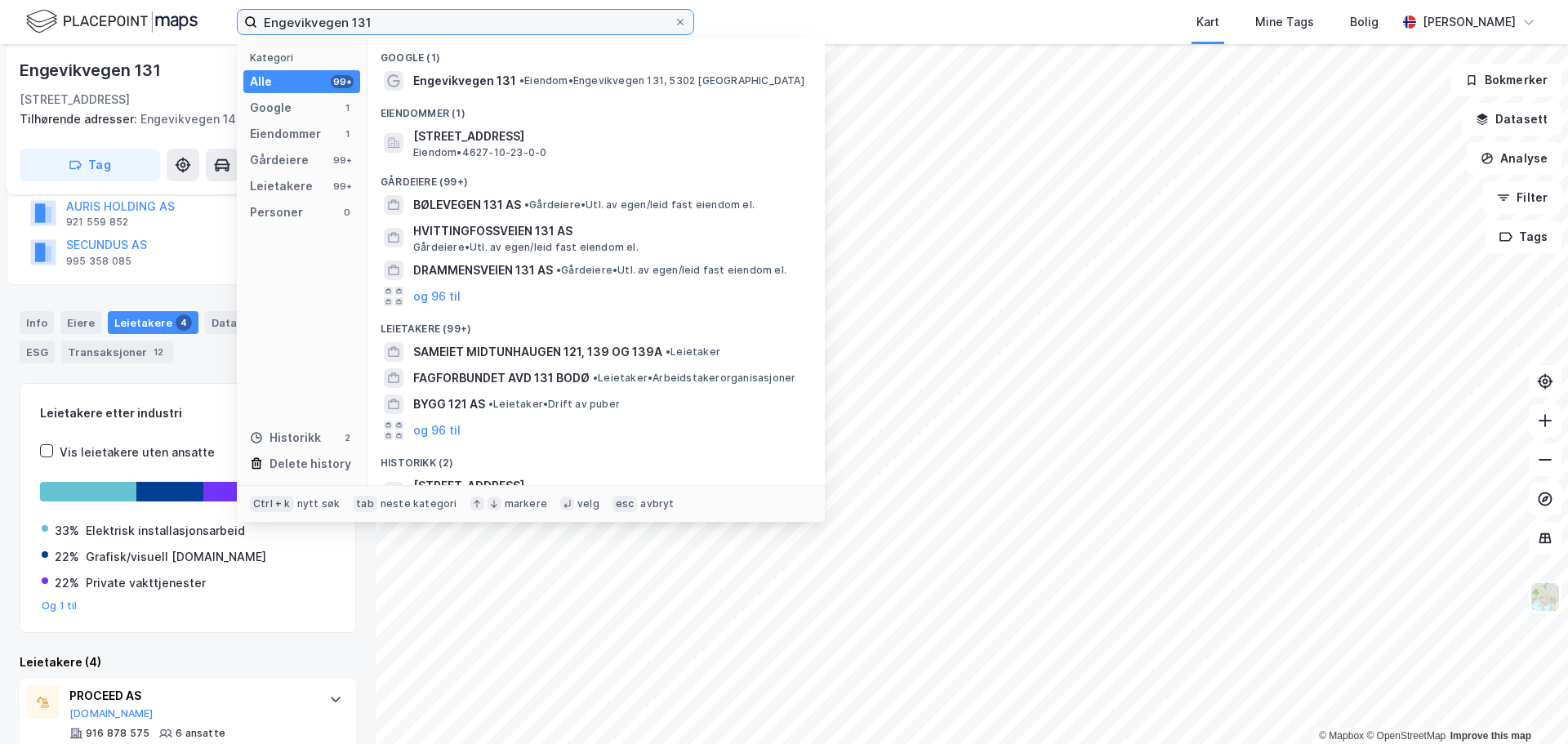
click at [354, 27] on input "Engevikvegen 131" at bounding box center [465, 22] width 417 height 25
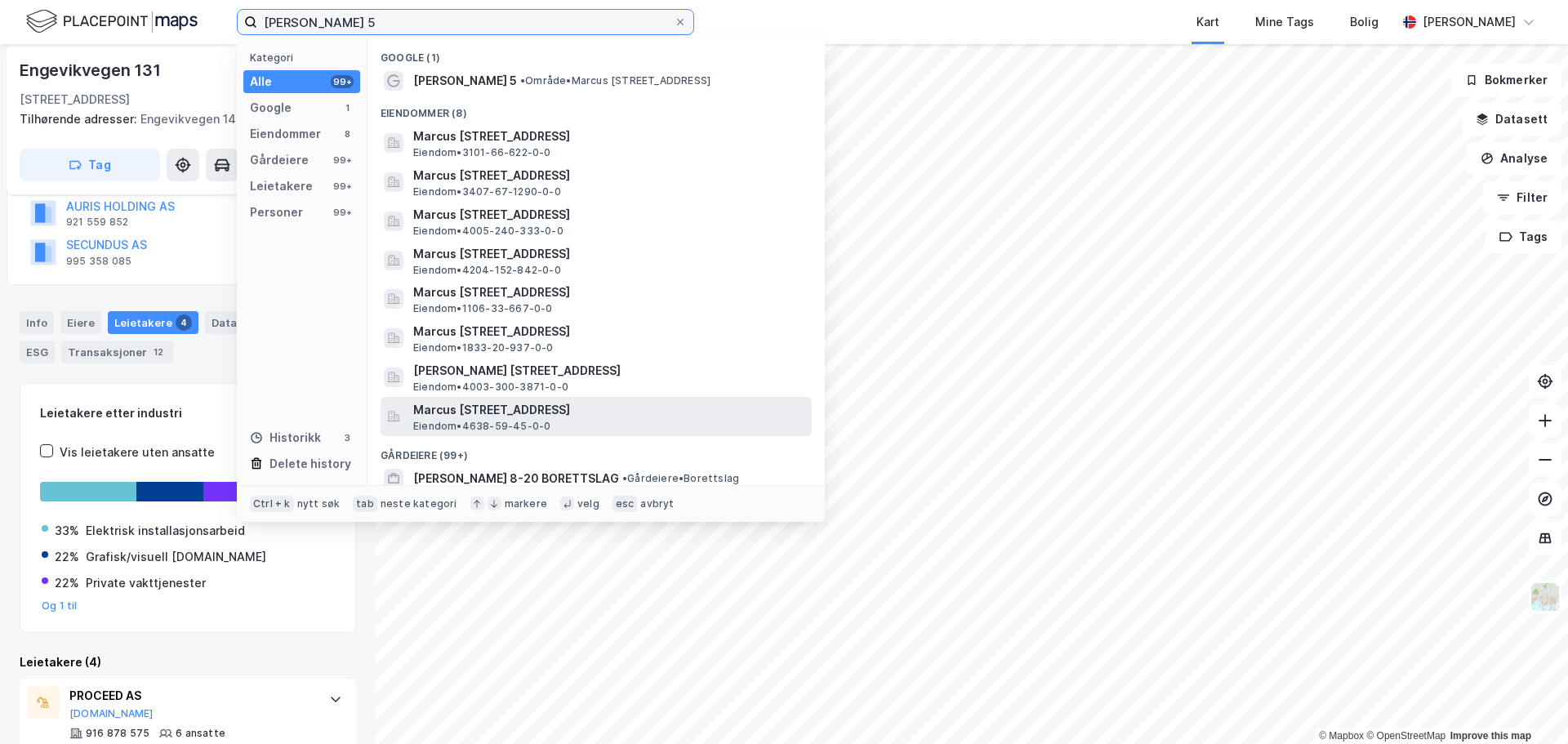
type input "[PERSON_NAME] 5"
click at [586, 418] on span "Marcus [STREET_ADDRESS]" at bounding box center [609, 410] width 392 height 19
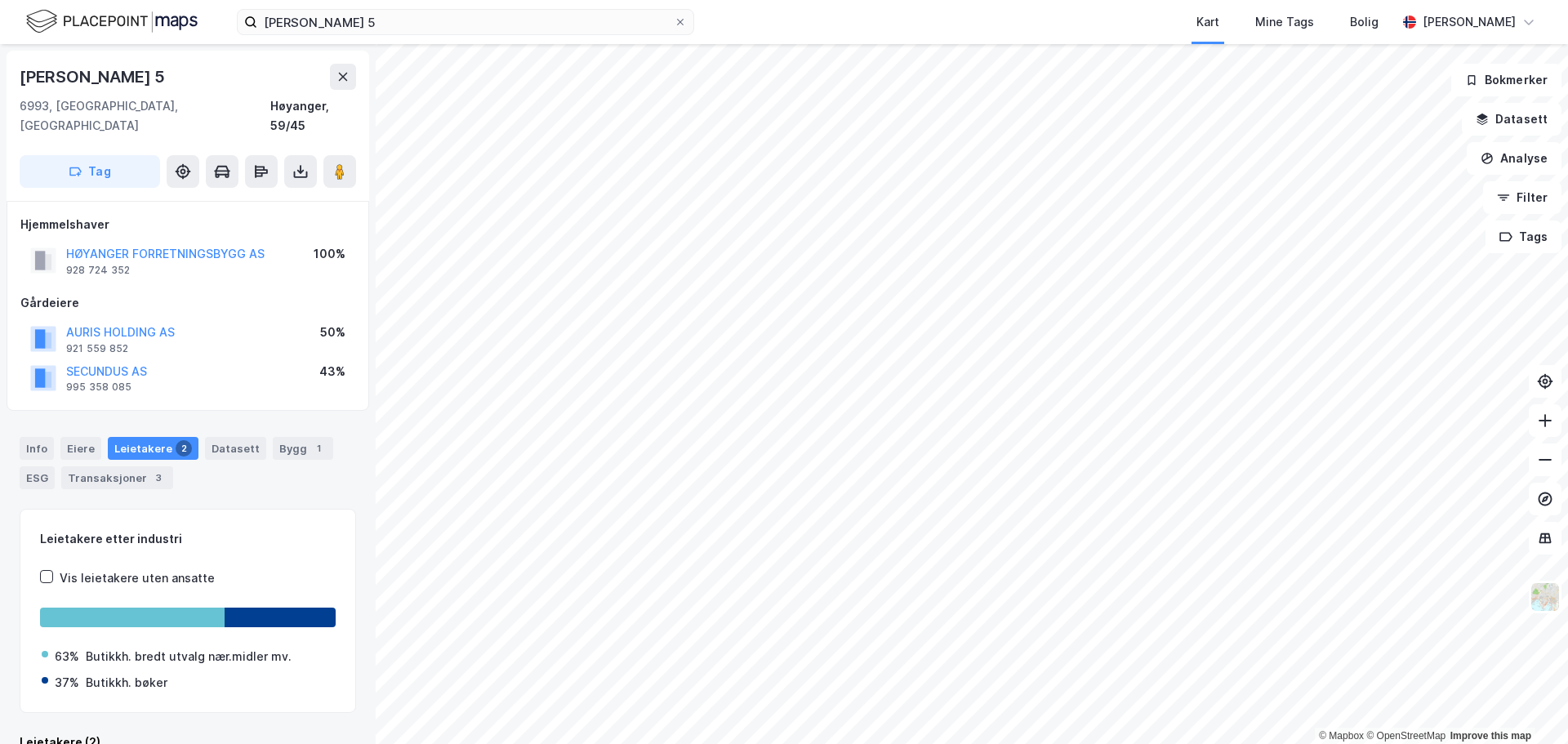
scroll to position [15, 0]
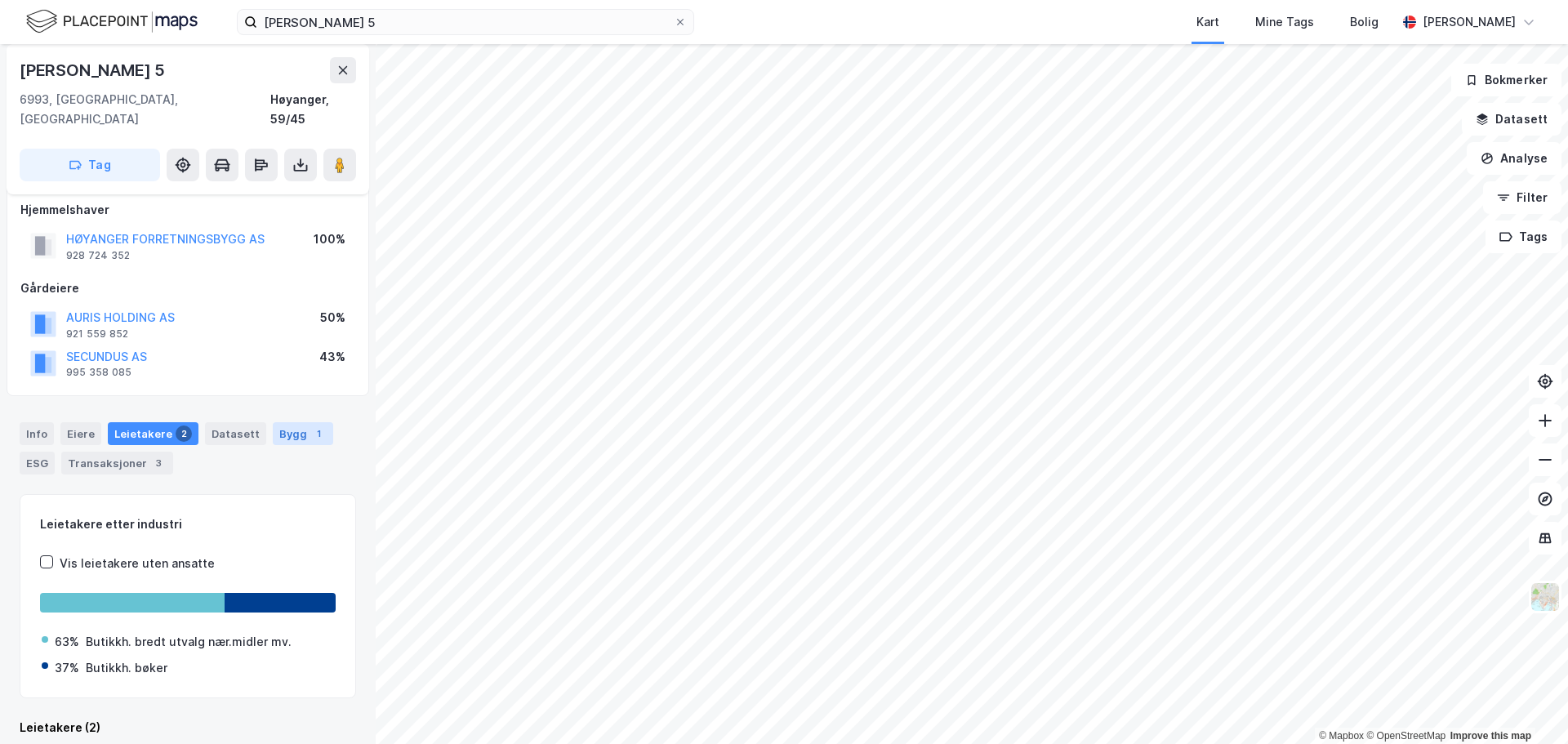
click at [273, 422] on div "Bygg 1" at bounding box center [303, 433] width 60 height 23
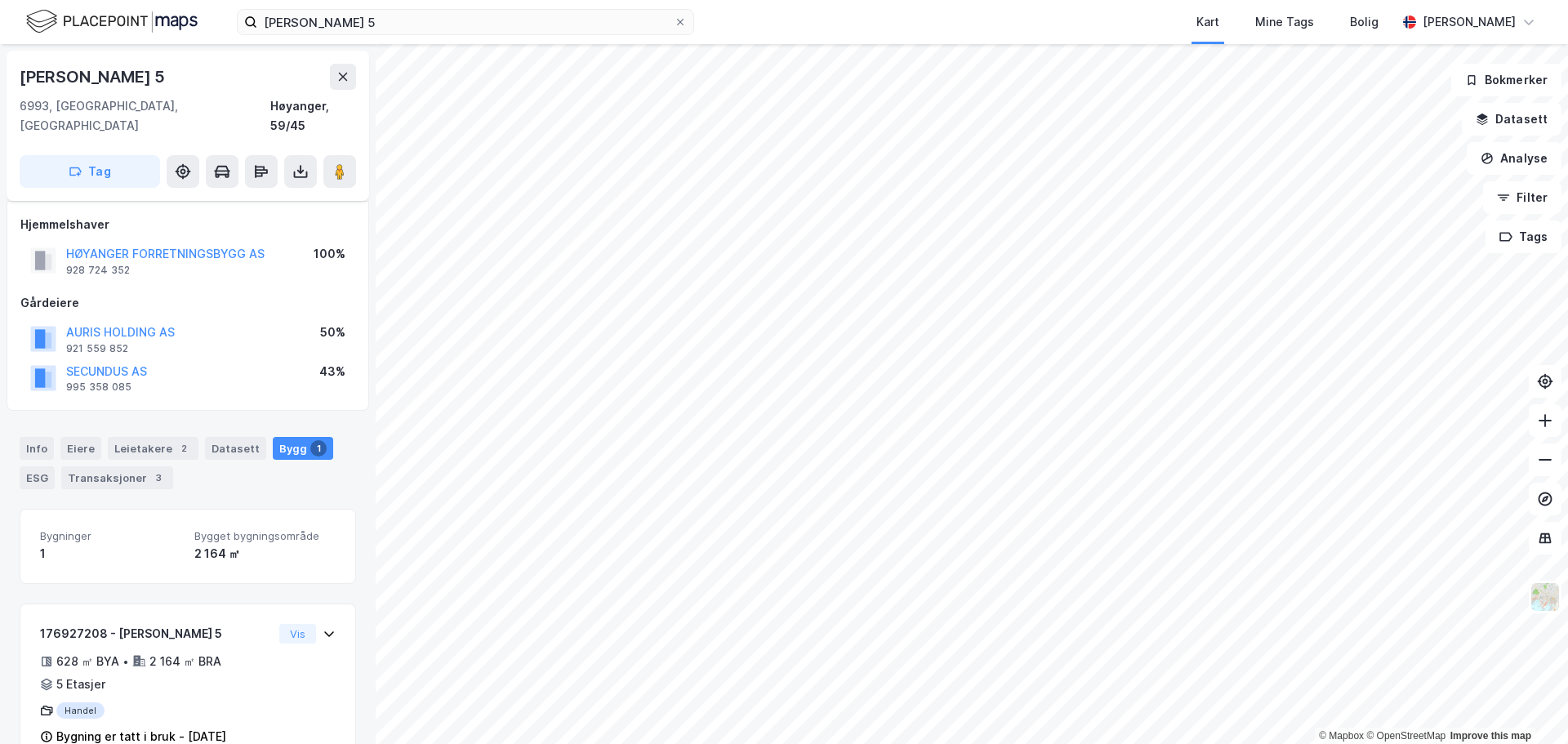
scroll to position [23, 0]
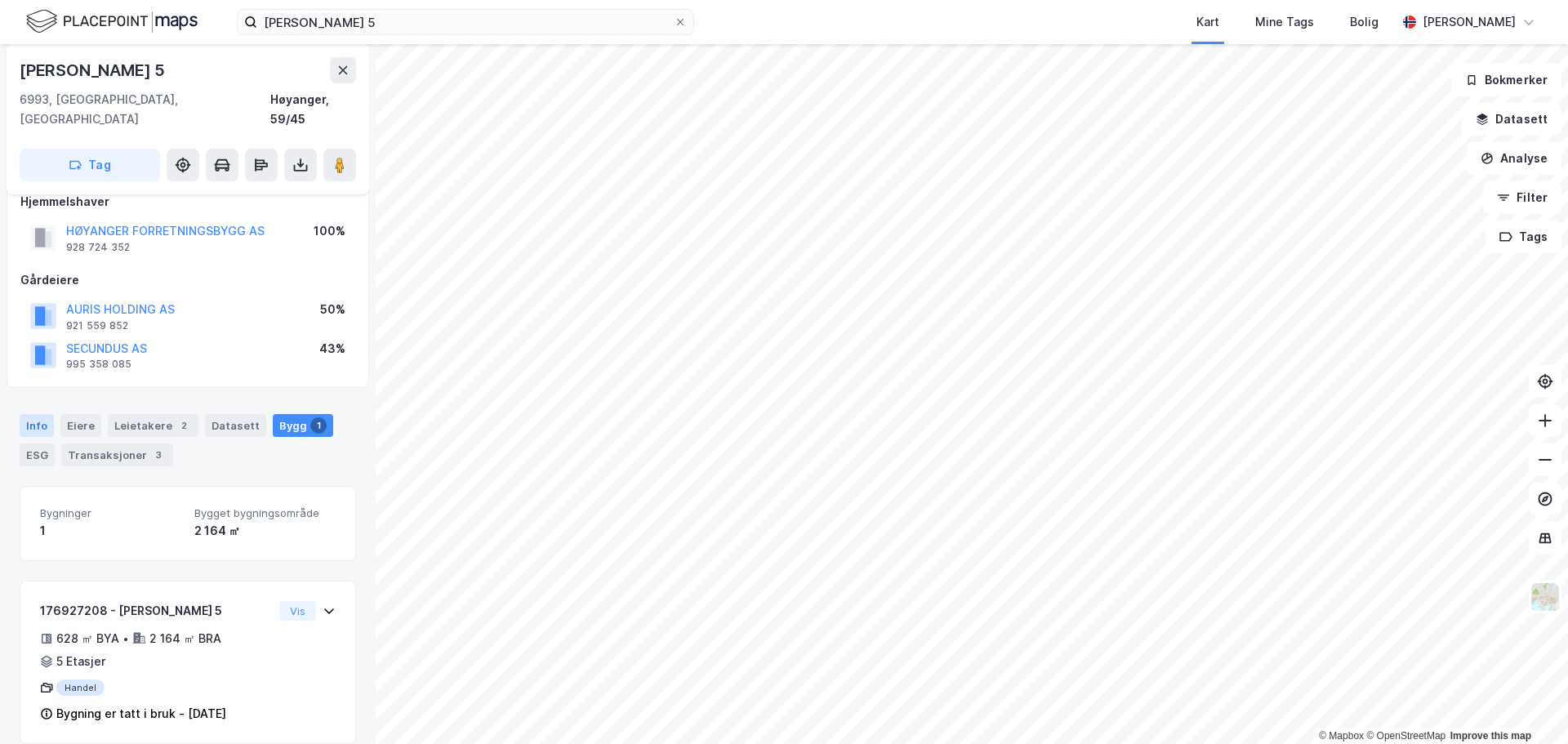
click at [46, 414] on div "Info" at bounding box center [36, 425] width 34 height 23
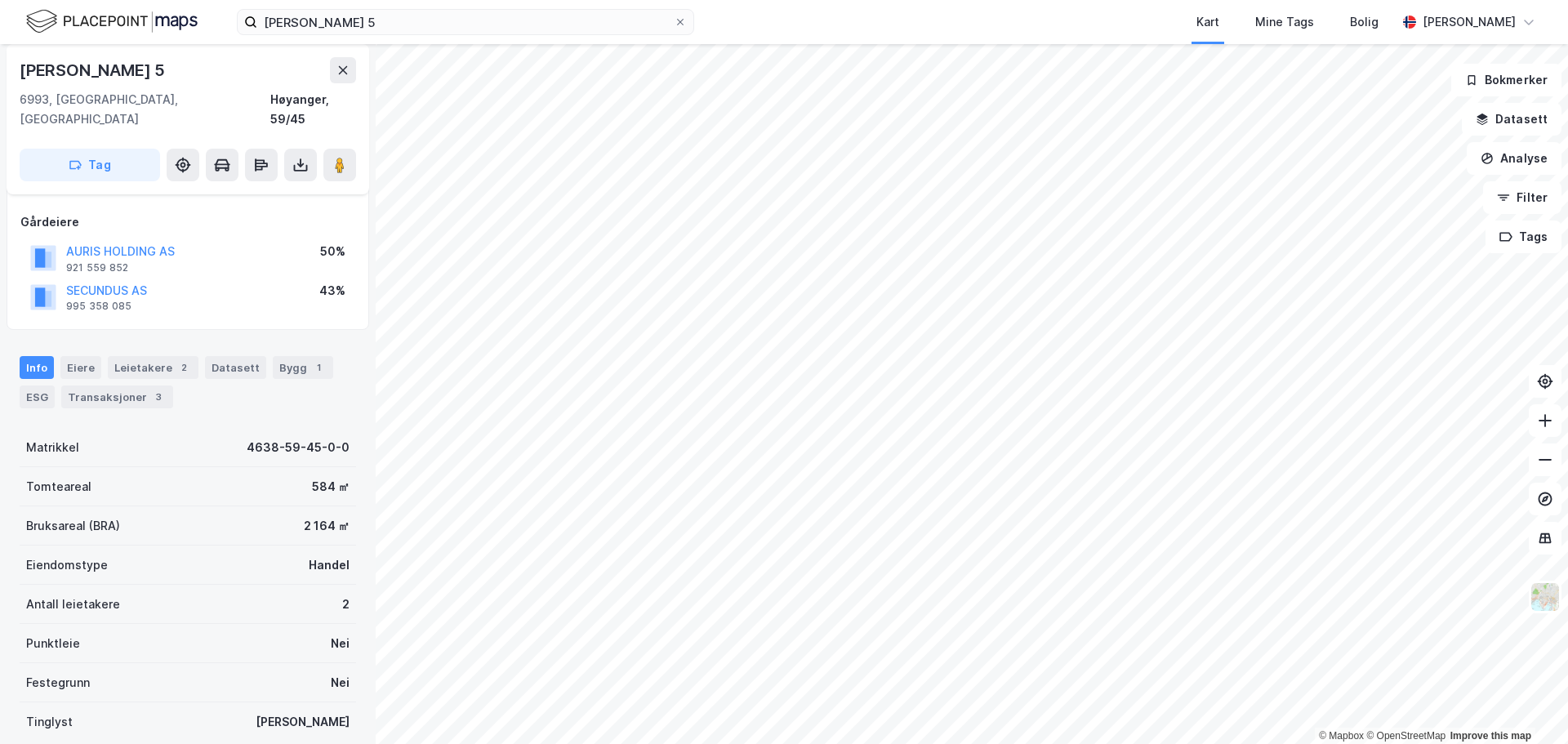
scroll to position [184, 0]
